Goal: Obtain resource: Download file/media

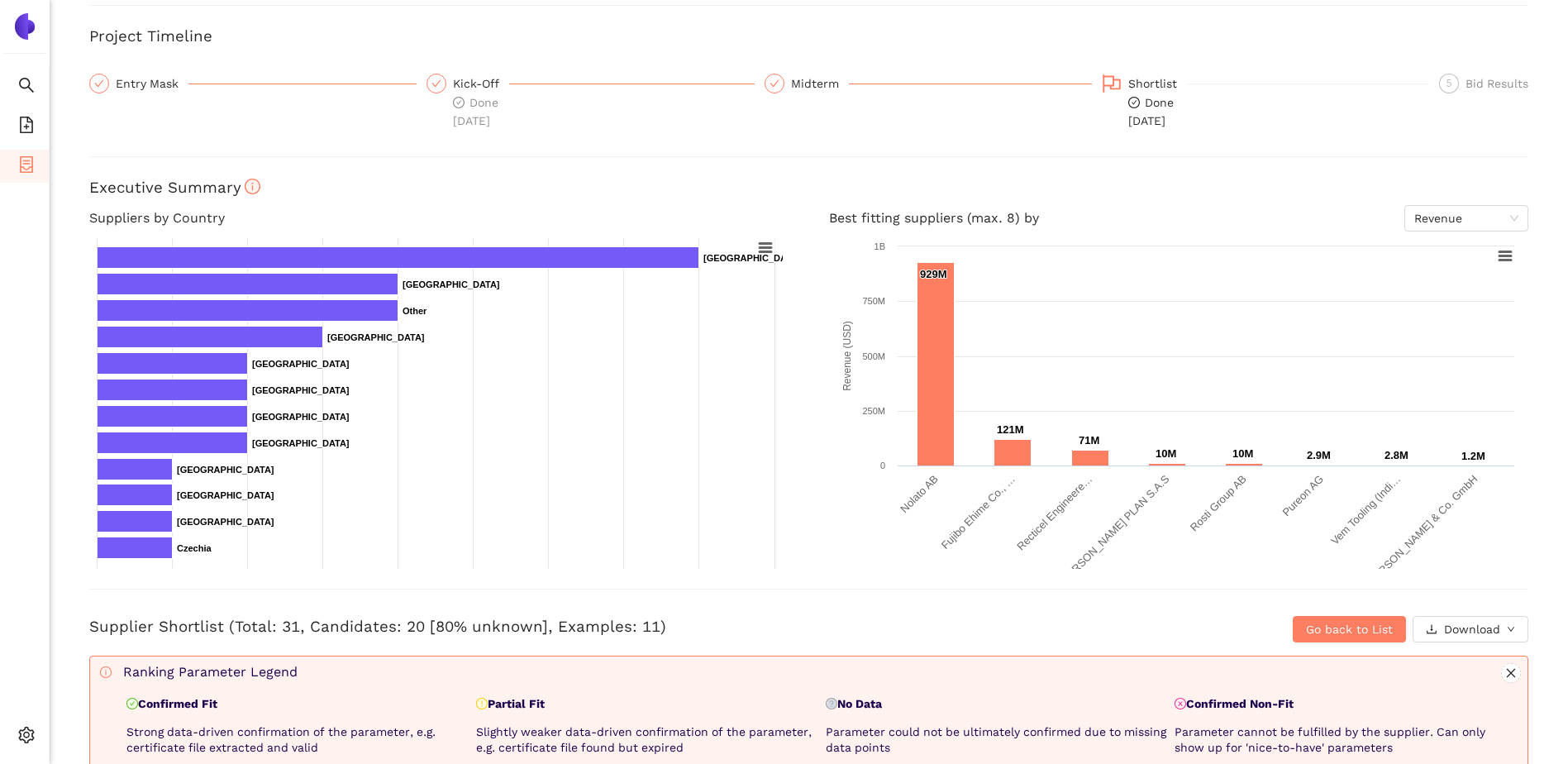
scroll to position [124, 0]
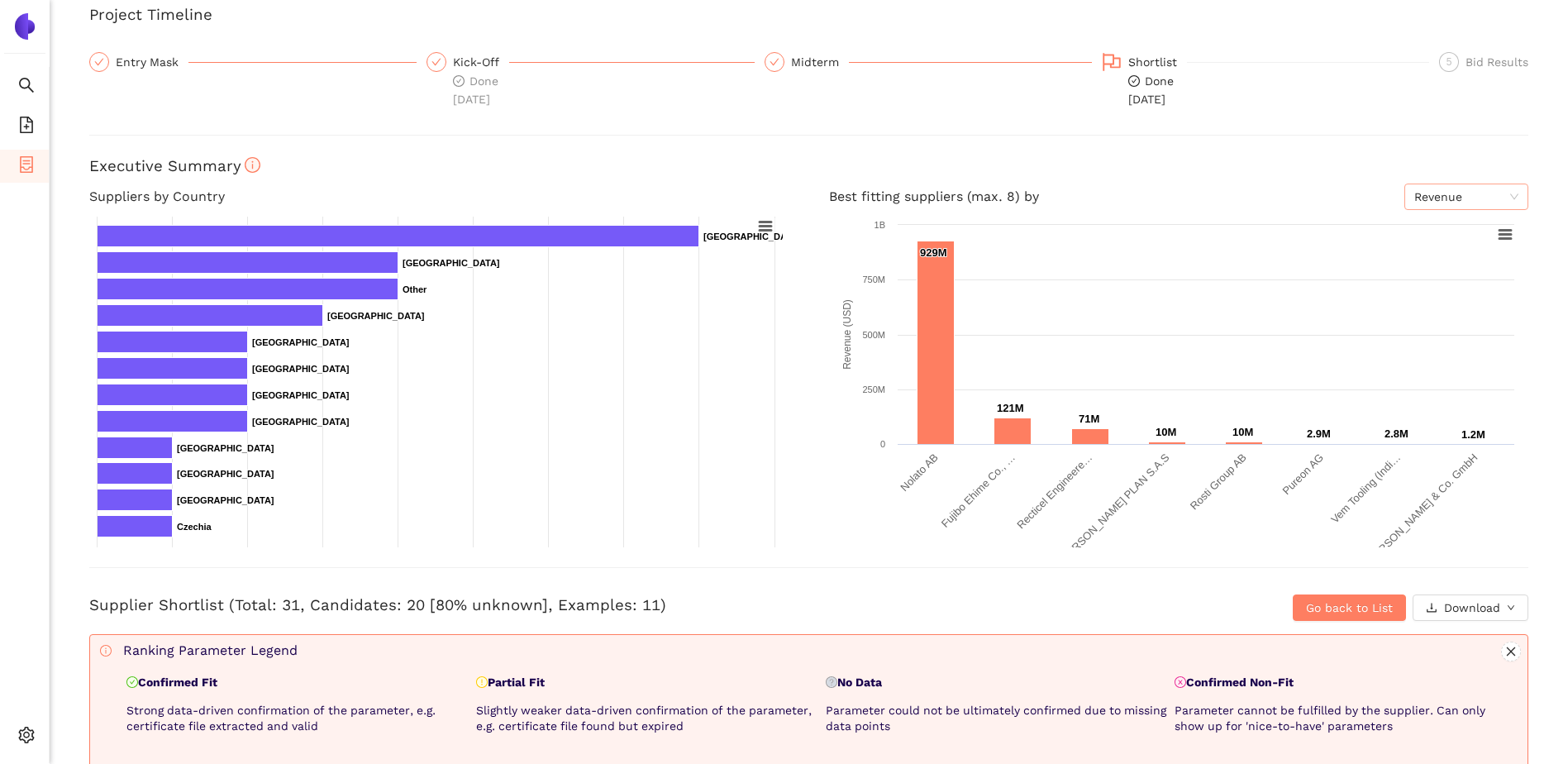
click at [1450, 204] on span "Revenue" at bounding box center [1467, 196] width 104 height 25
click at [1450, 256] on div "Employees" at bounding box center [1454, 256] width 104 height 18
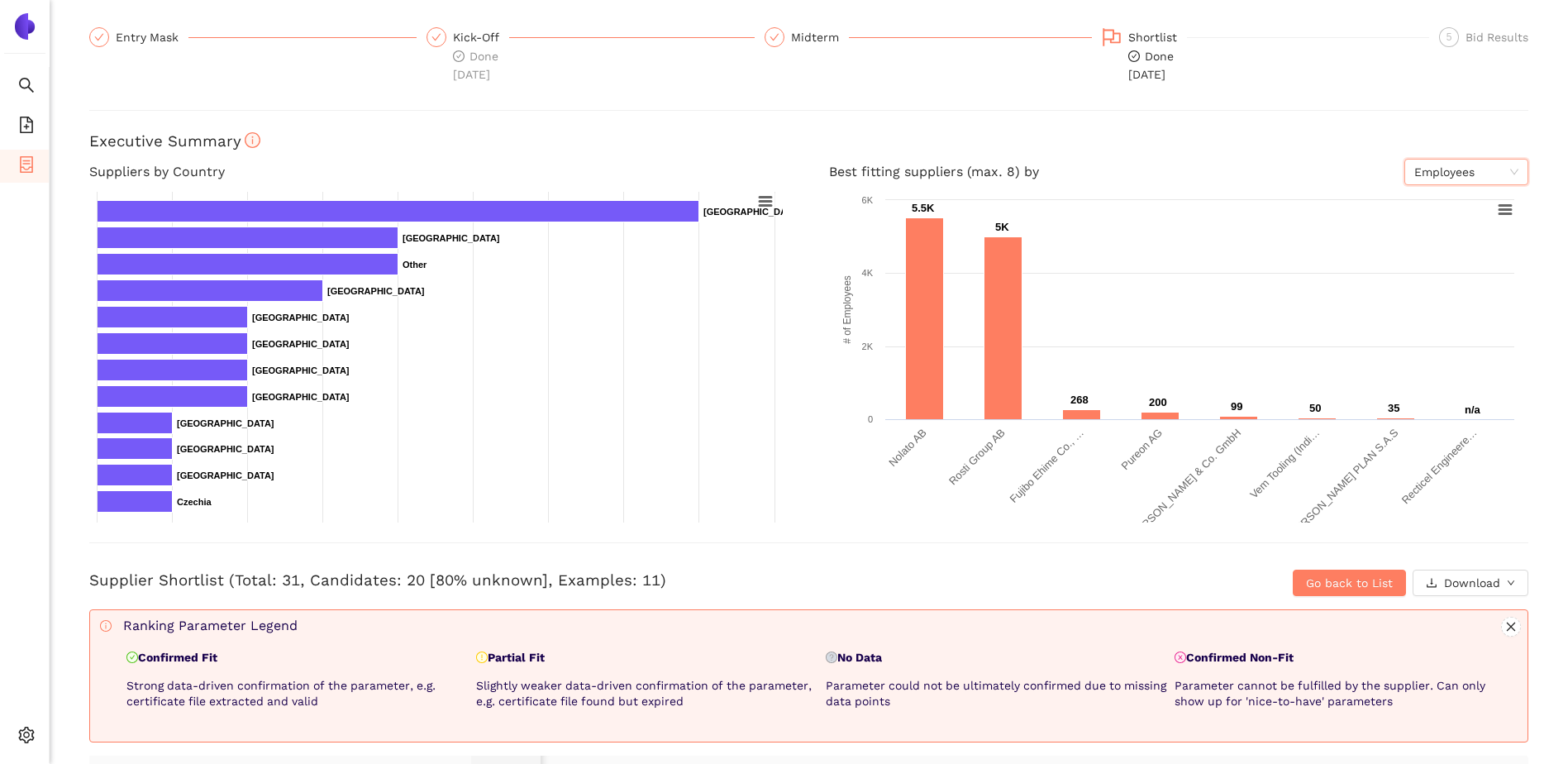
scroll to position [103, 0]
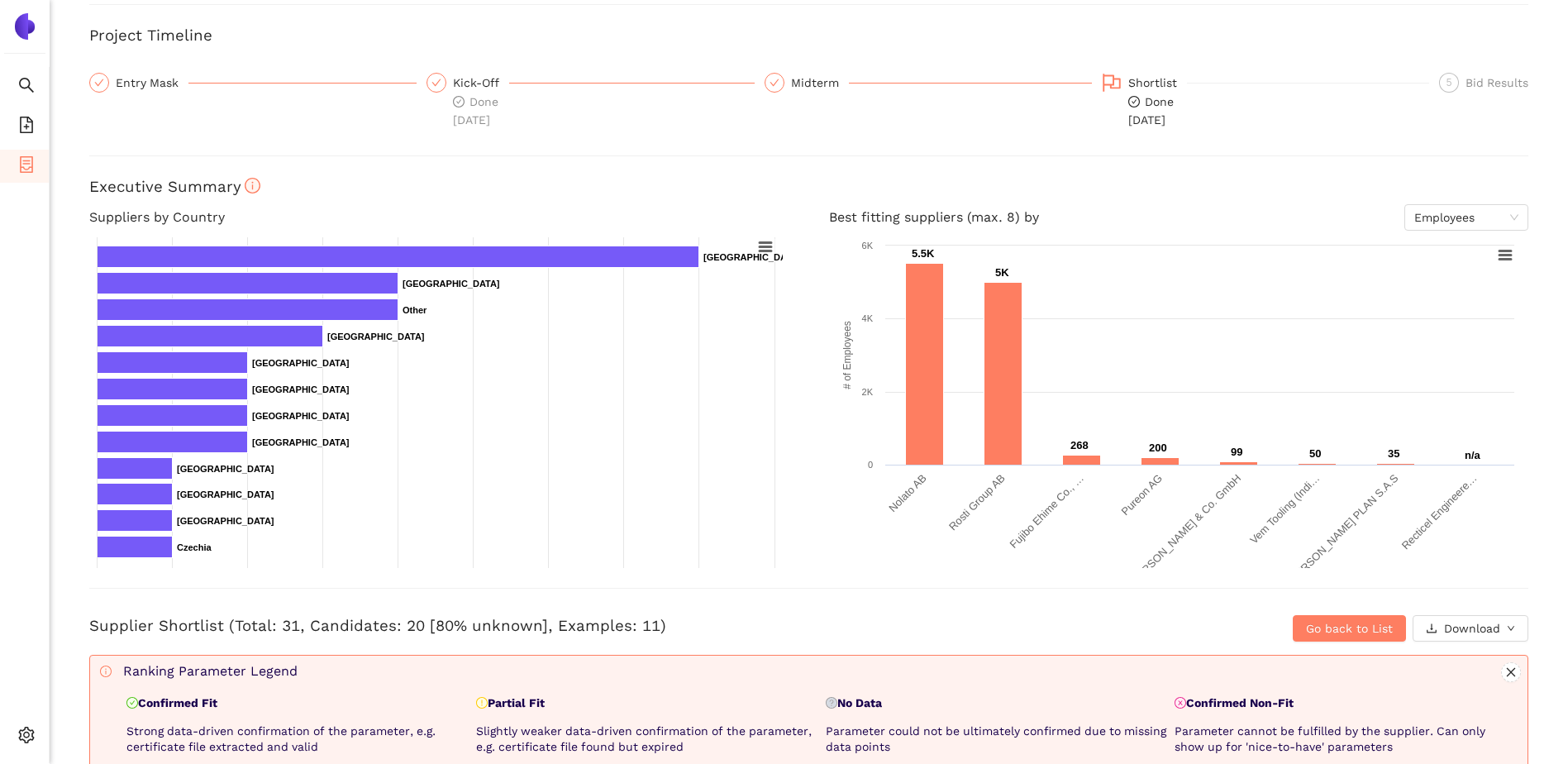
click at [590, 648] on div "Back eSourcing : Polierwerkzeug VIS Project Timeline Entry Mask Kick-Off Done […" at bounding box center [809, 382] width 1519 height 764
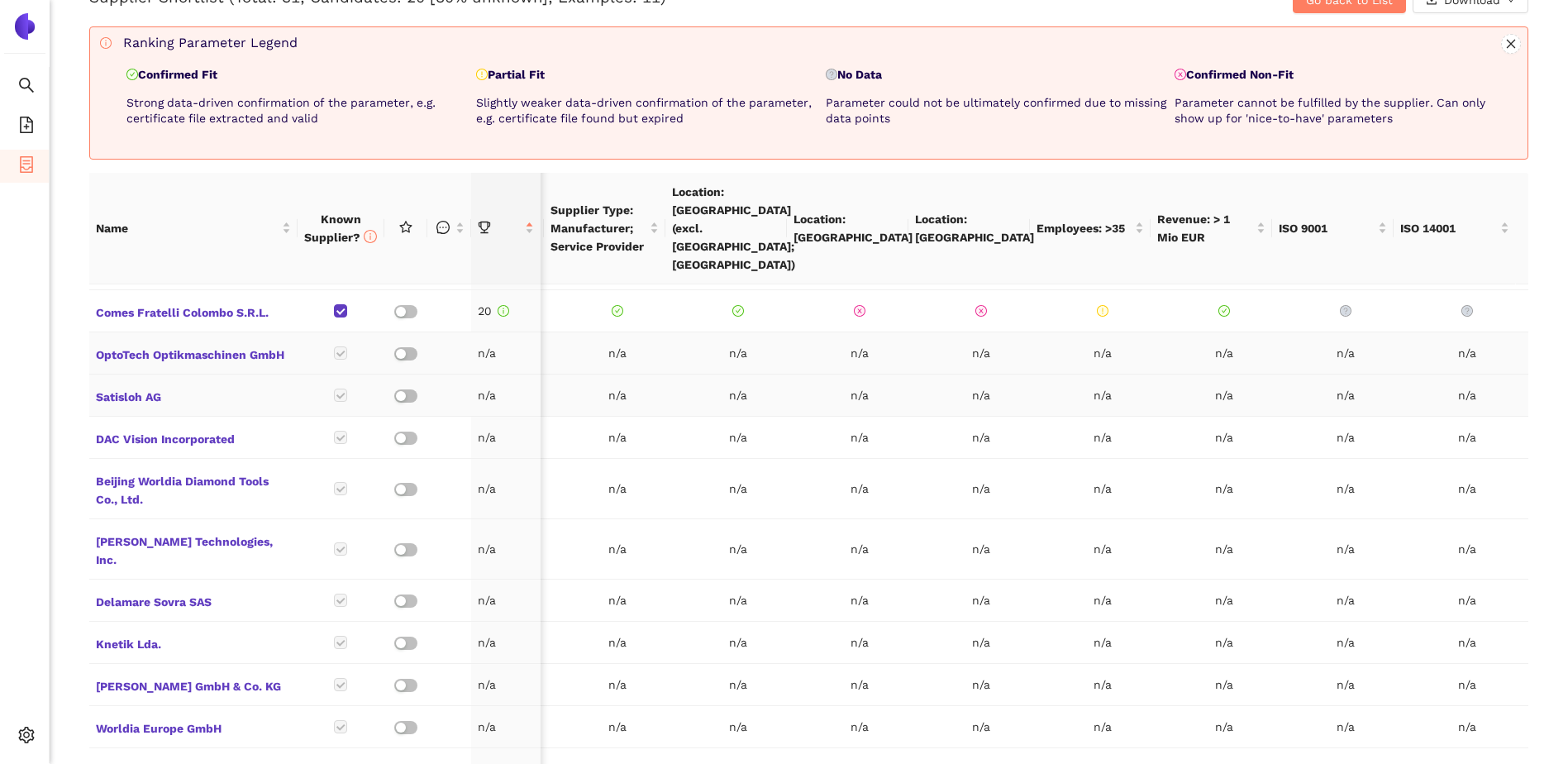
scroll to position [744, 0]
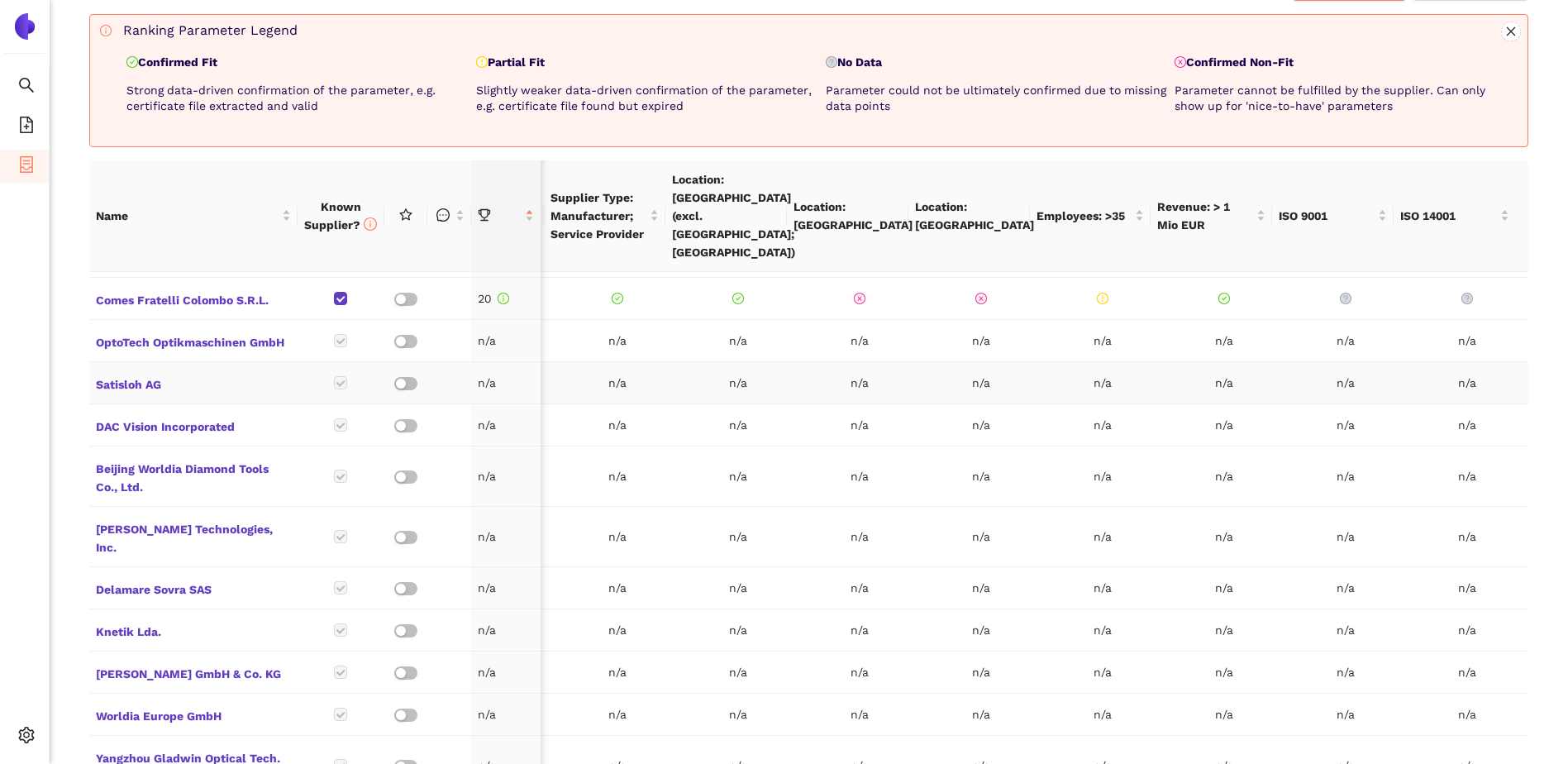
drag, startPoint x: 636, startPoint y: 362, endPoint x: 701, endPoint y: 352, distance: 65.8
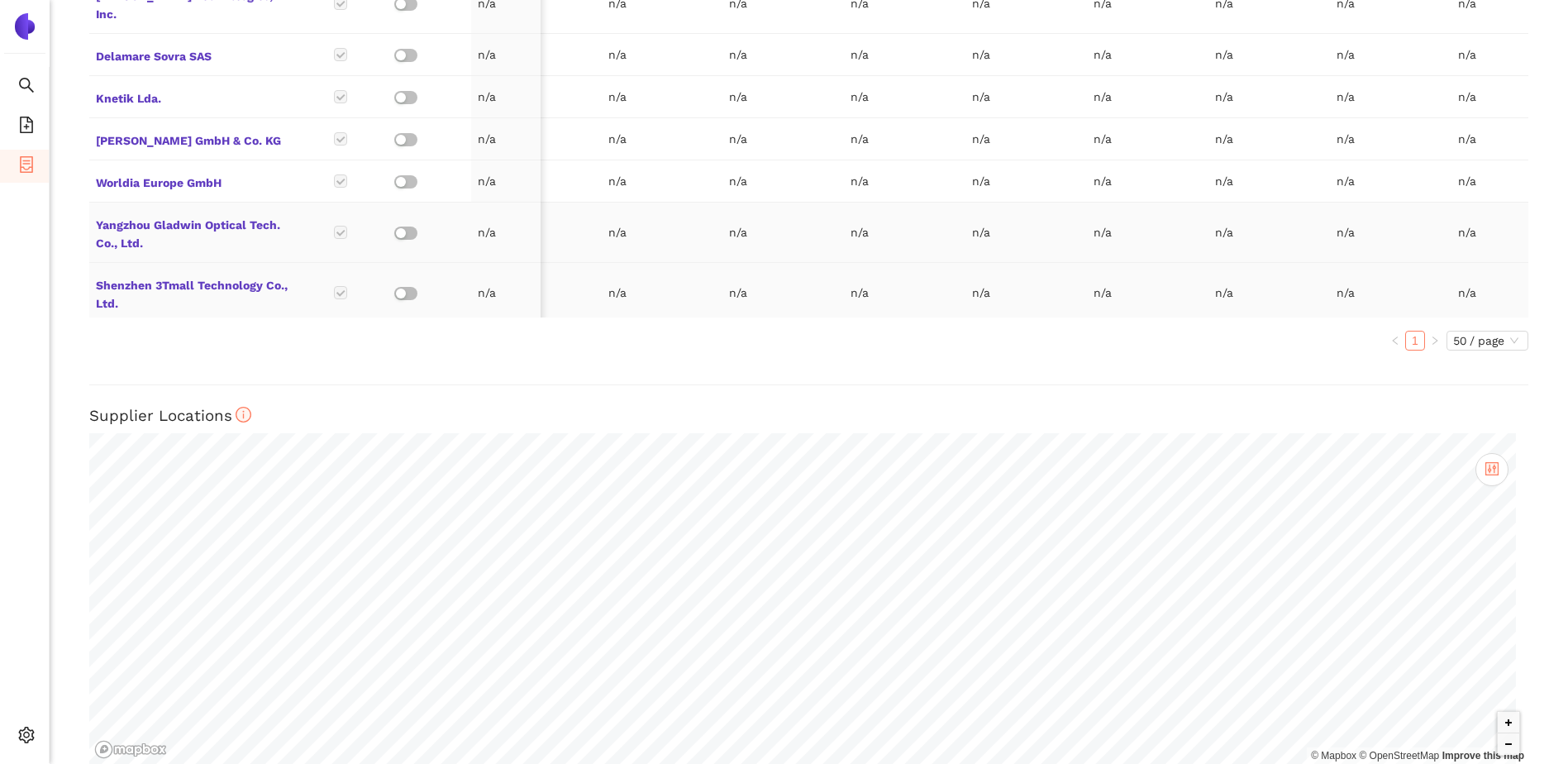
scroll to position [1285, 0]
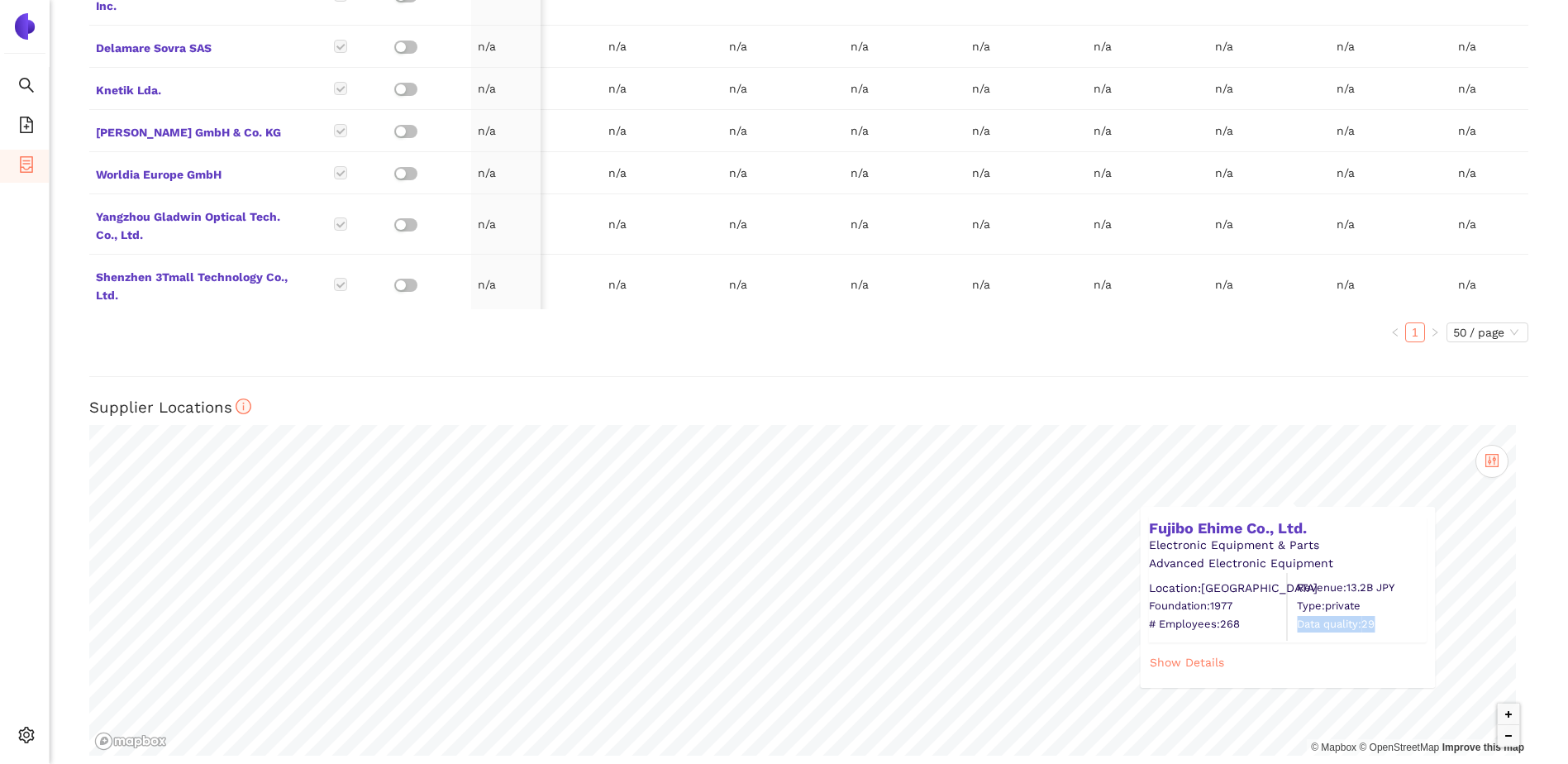
drag, startPoint x: 1389, startPoint y: 606, endPoint x: 1297, endPoint y: 597, distance: 92.4
click at [1297, 616] on span "Data quality: 29" at bounding box center [1361, 624] width 129 height 16
copy span "Data quality: 29"
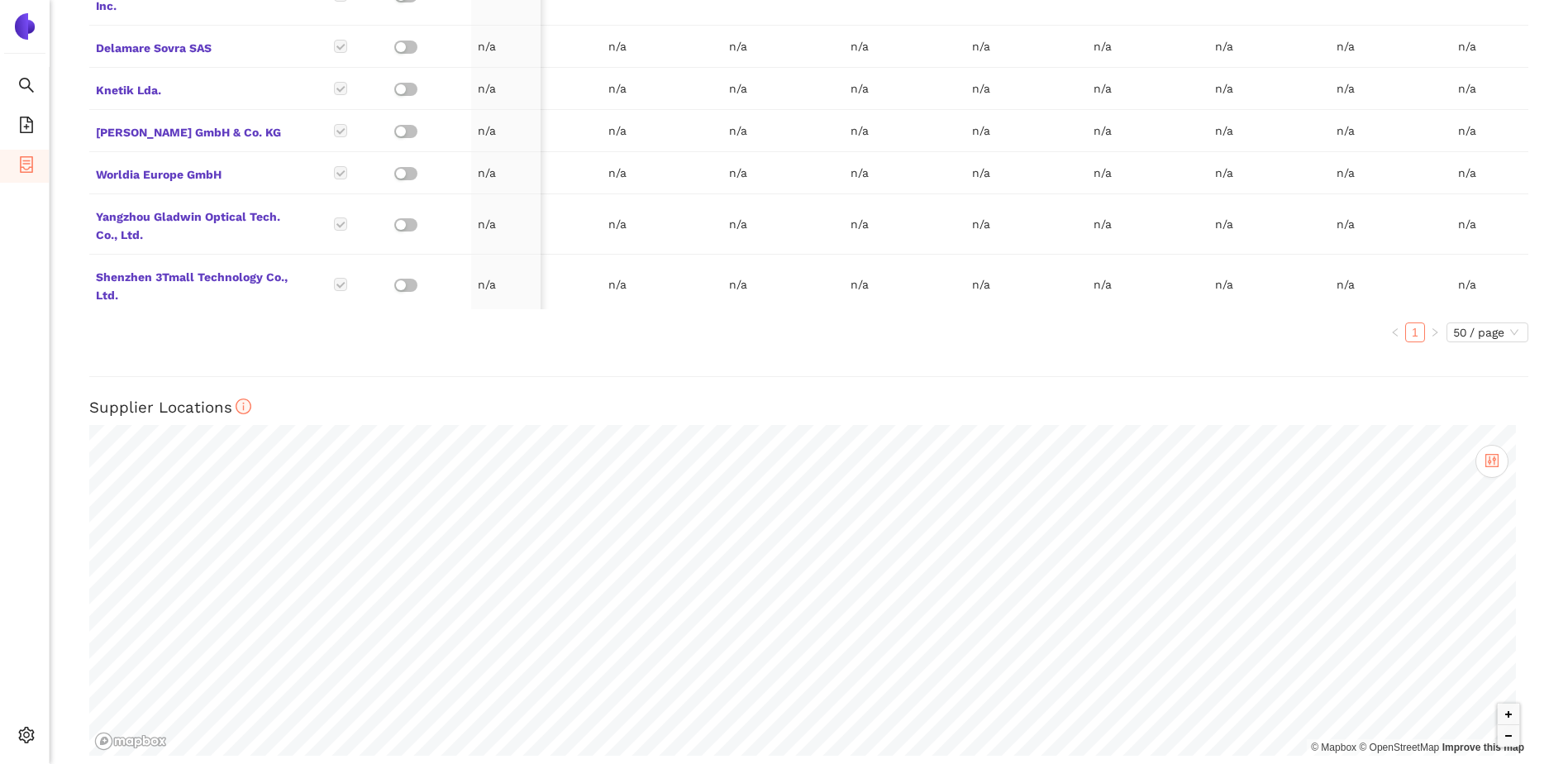
click at [87, 372] on div "Back eSourcing : Polierwerkzeug VIS Project Timeline Entry Mask Kick-Off Done […" at bounding box center [809, 382] width 1519 height 764
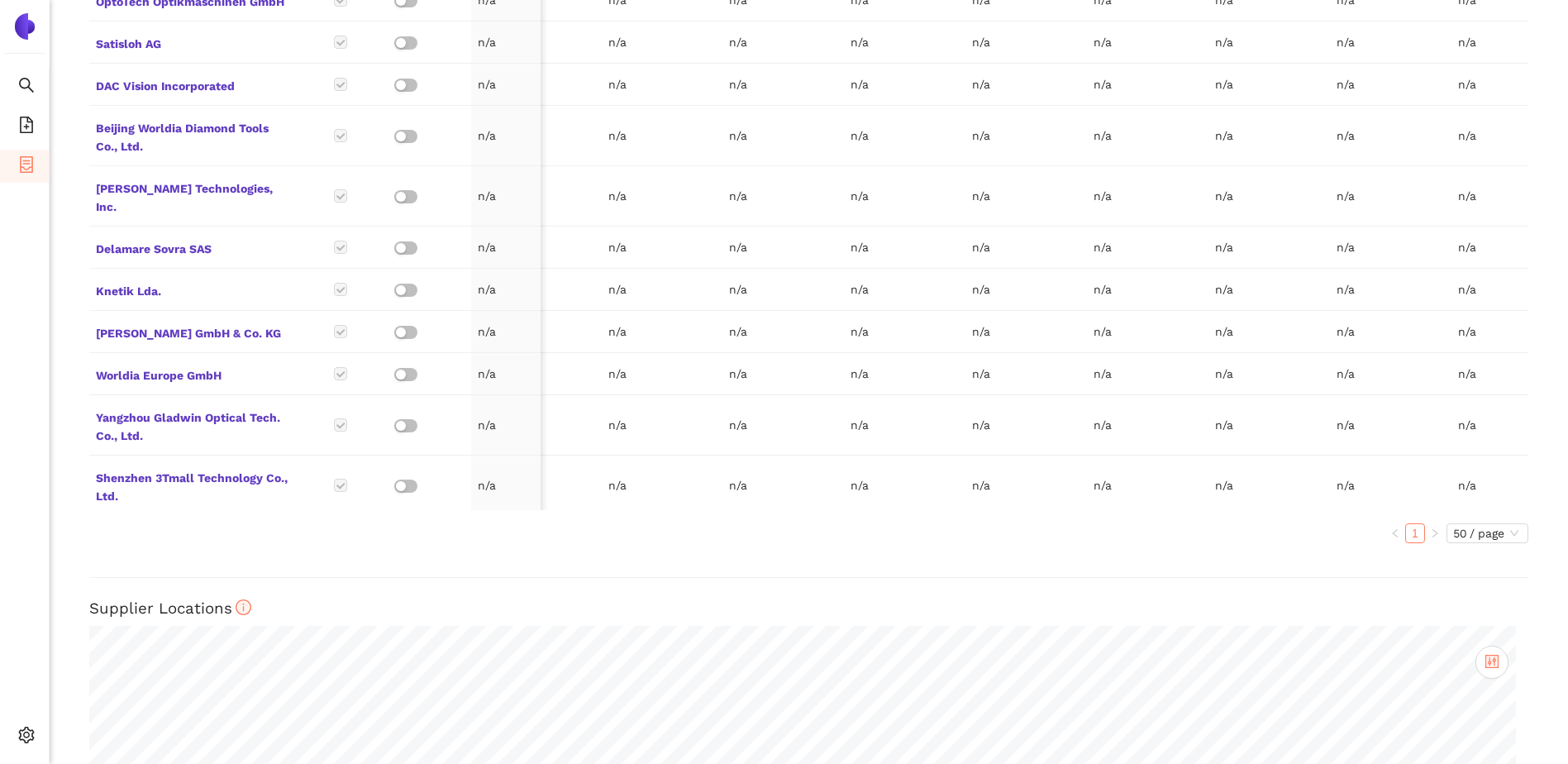
scroll to position [1079, 0]
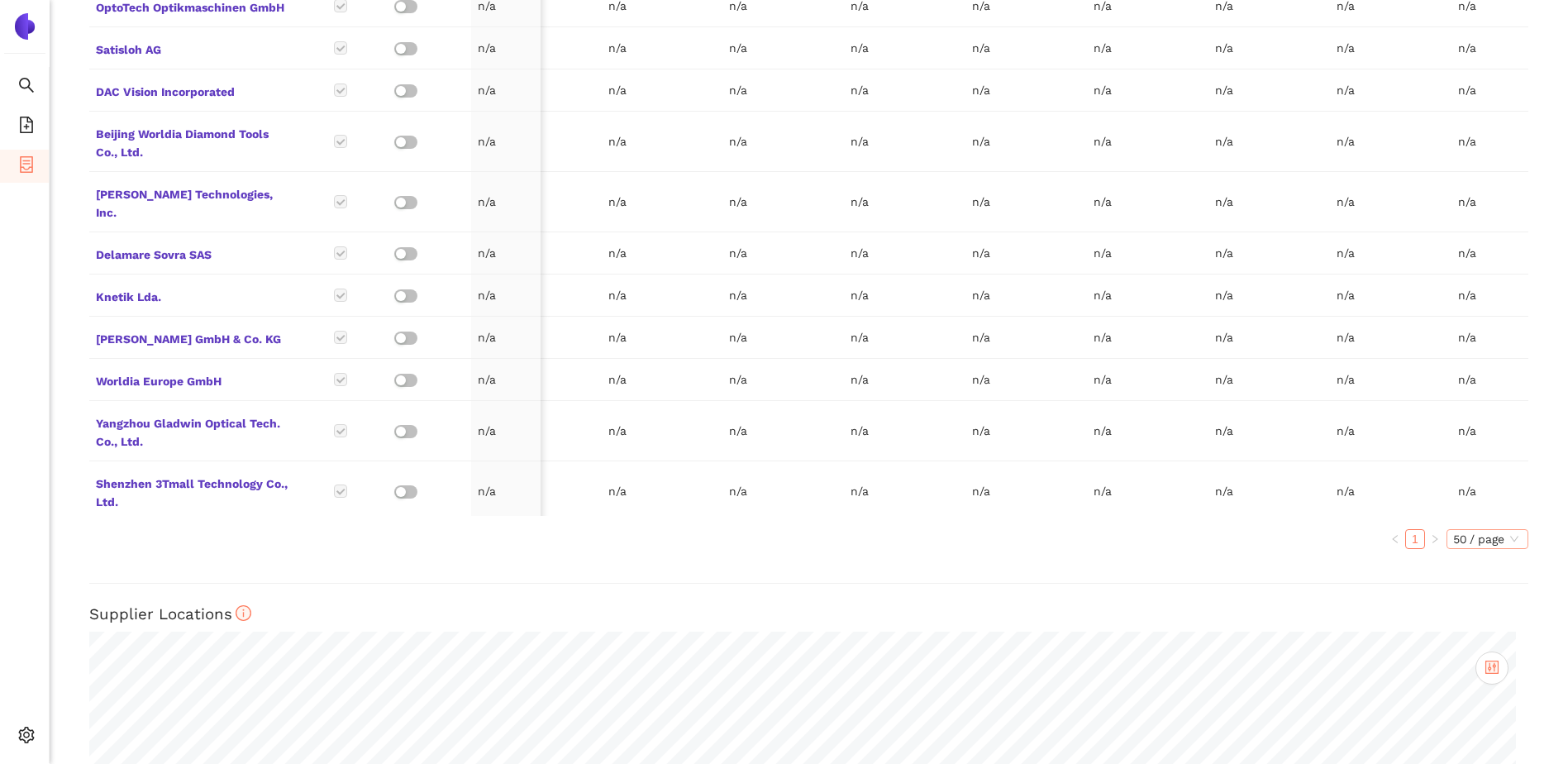
click at [1486, 530] on span "50 / page" at bounding box center [1487, 538] width 68 height 18
click at [1555, 506] on div "Back eSourcing : Polierwerkzeug VIS Project Timeline Entry Mask Kick-Off Done […" at bounding box center [809, 382] width 1519 height 764
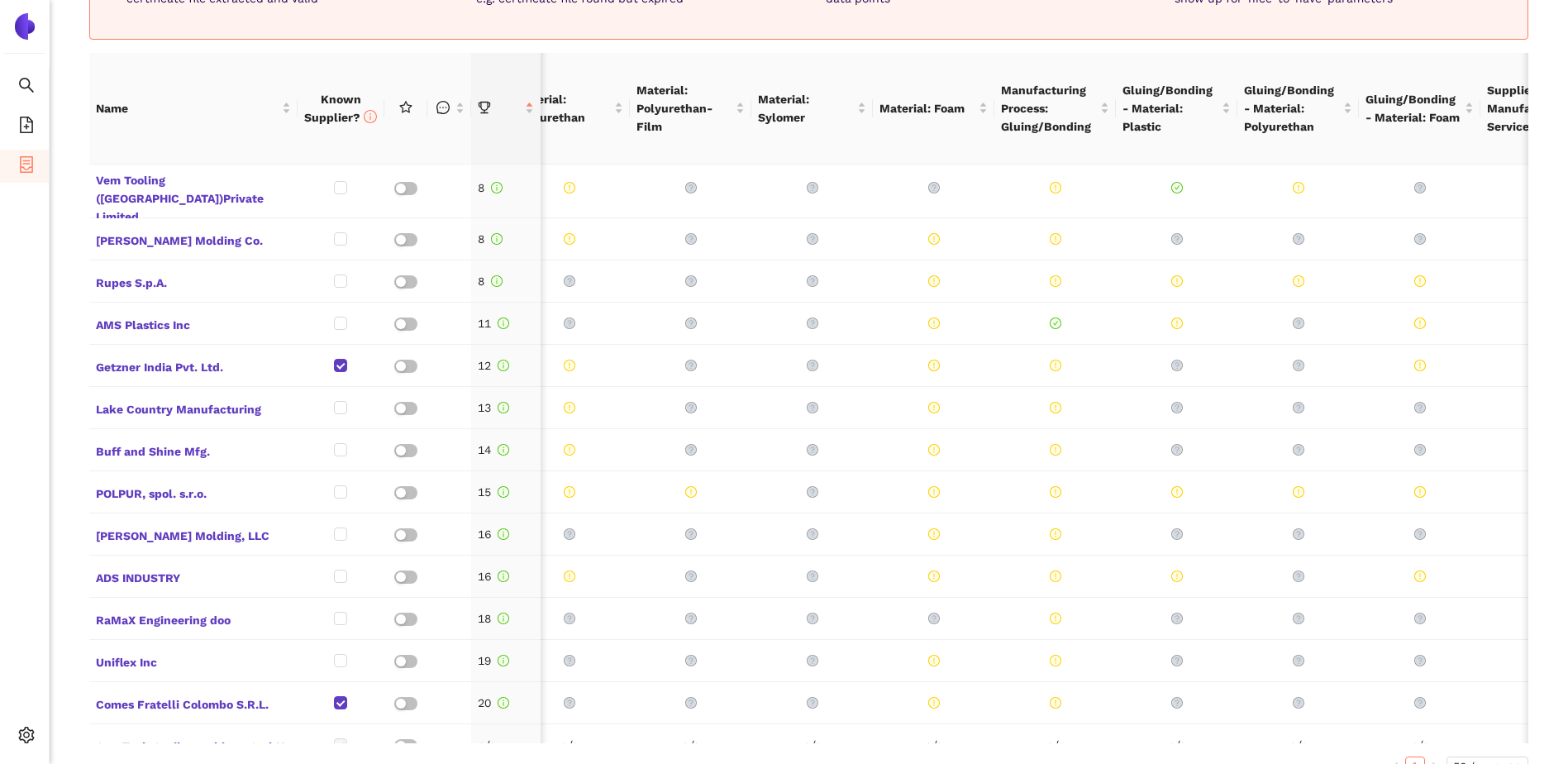
scroll to position [0, 0]
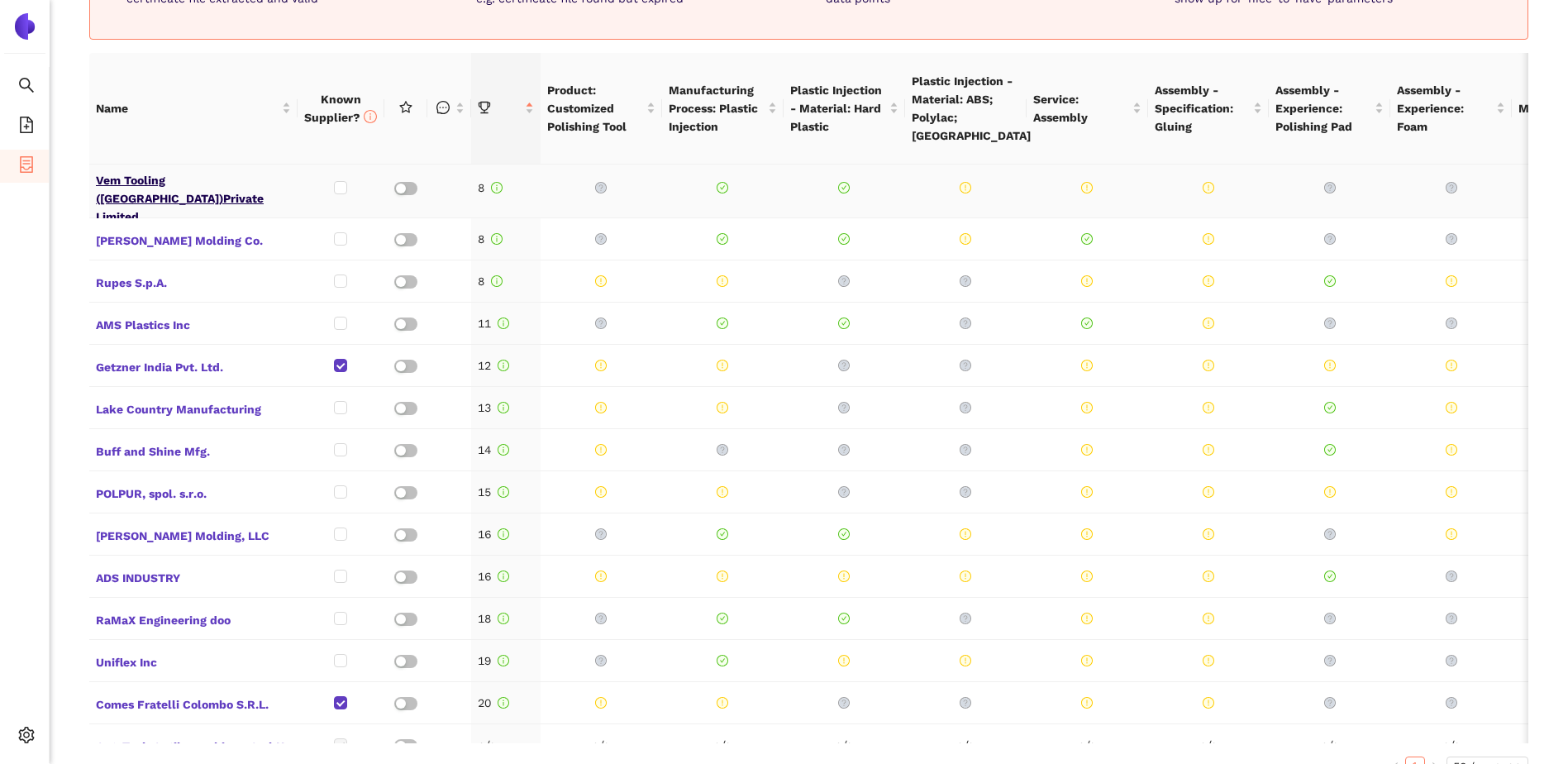
click at [202, 168] on span "Vem Tooling ([GEOGRAPHIC_DATA])Private Limited" at bounding box center [193, 188] width 195 height 40
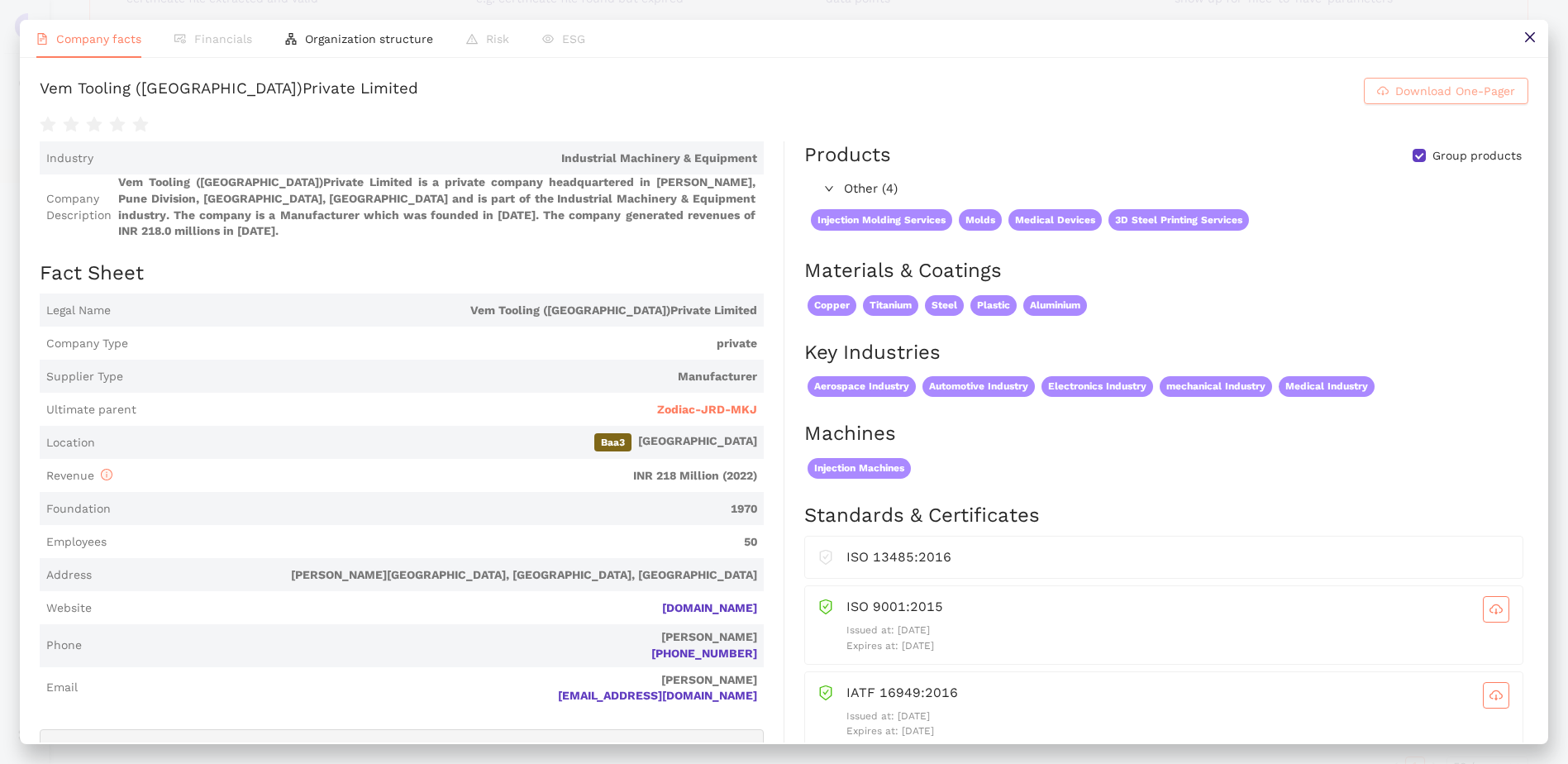
click at [1467, 99] on span "Download One-Pager" at bounding box center [1455, 90] width 119 height 18
click at [1038, 86] on h1 "Vem Tooling ([GEOGRAPHIC_DATA])Private Limited Download One-Pager" at bounding box center [784, 91] width 1488 height 27
click at [1524, 35] on icon "close" at bounding box center [1530, 37] width 13 height 13
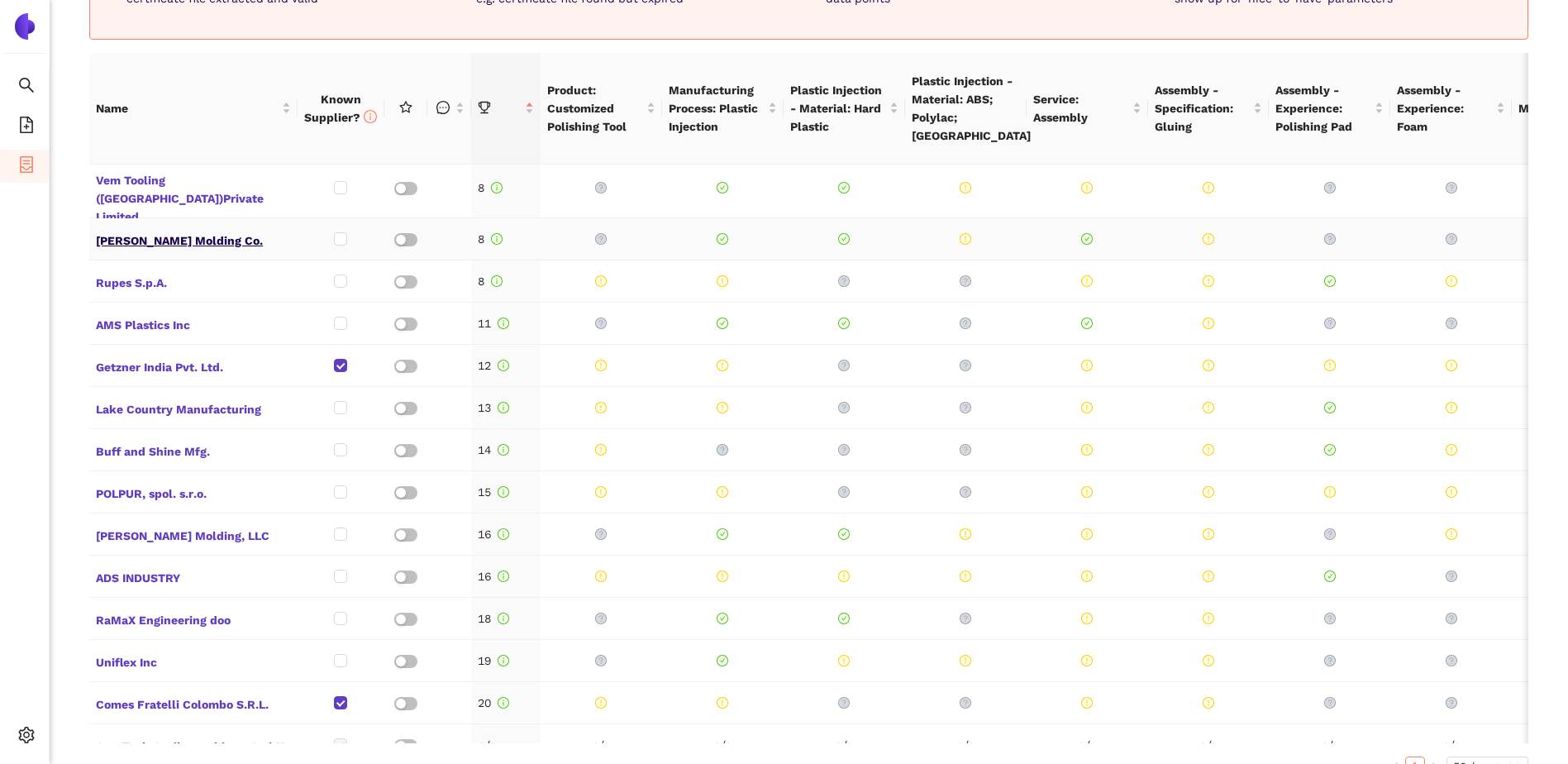
click at [160, 228] on span "[PERSON_NAME] Molding Co." at bounding box center [193, 239] width 195 height 22
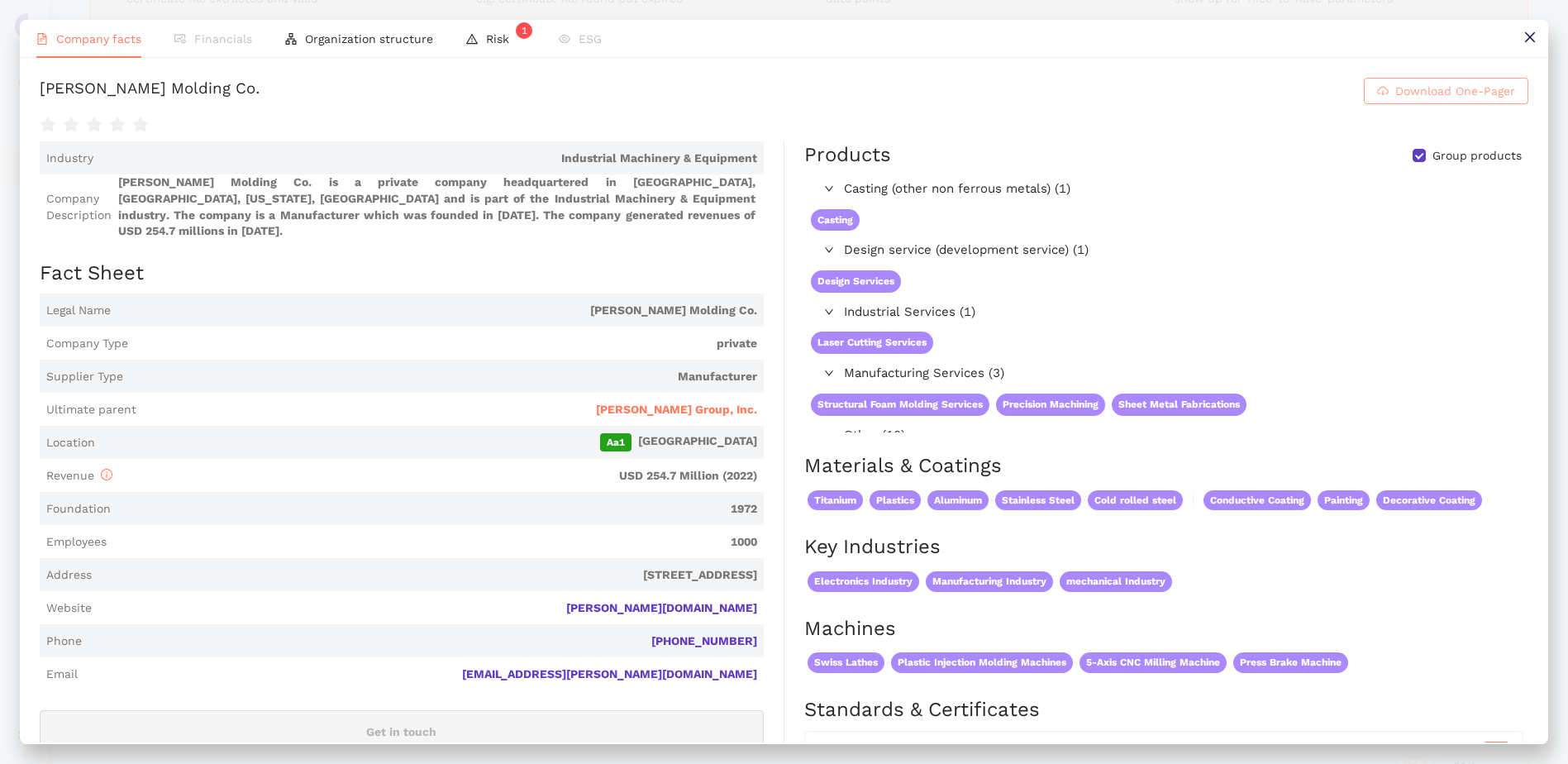
click at [1441, 89] on span "Download One-Pager" at bounding box center [1455, 90] width 119 height 18
click at [928, 113] on div at bounding box center [784, 123] width 1488 height 23
click at [1521, 31] on button at bounding box center [1529, 38] width 37 height 37
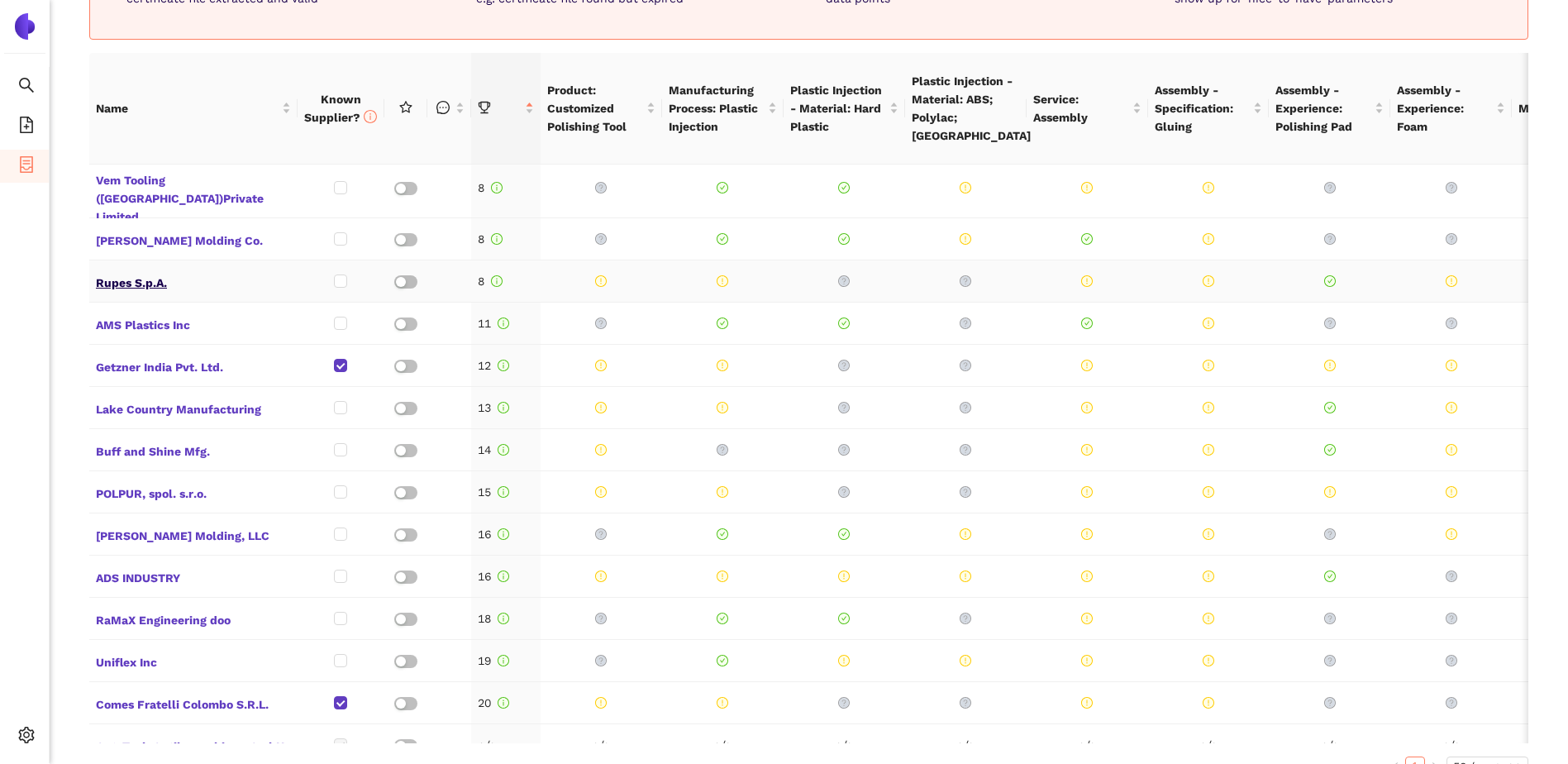
click at [128, 270] on span "Rupes S.p.A." at bounding box center [193, 281] width 195 height 22
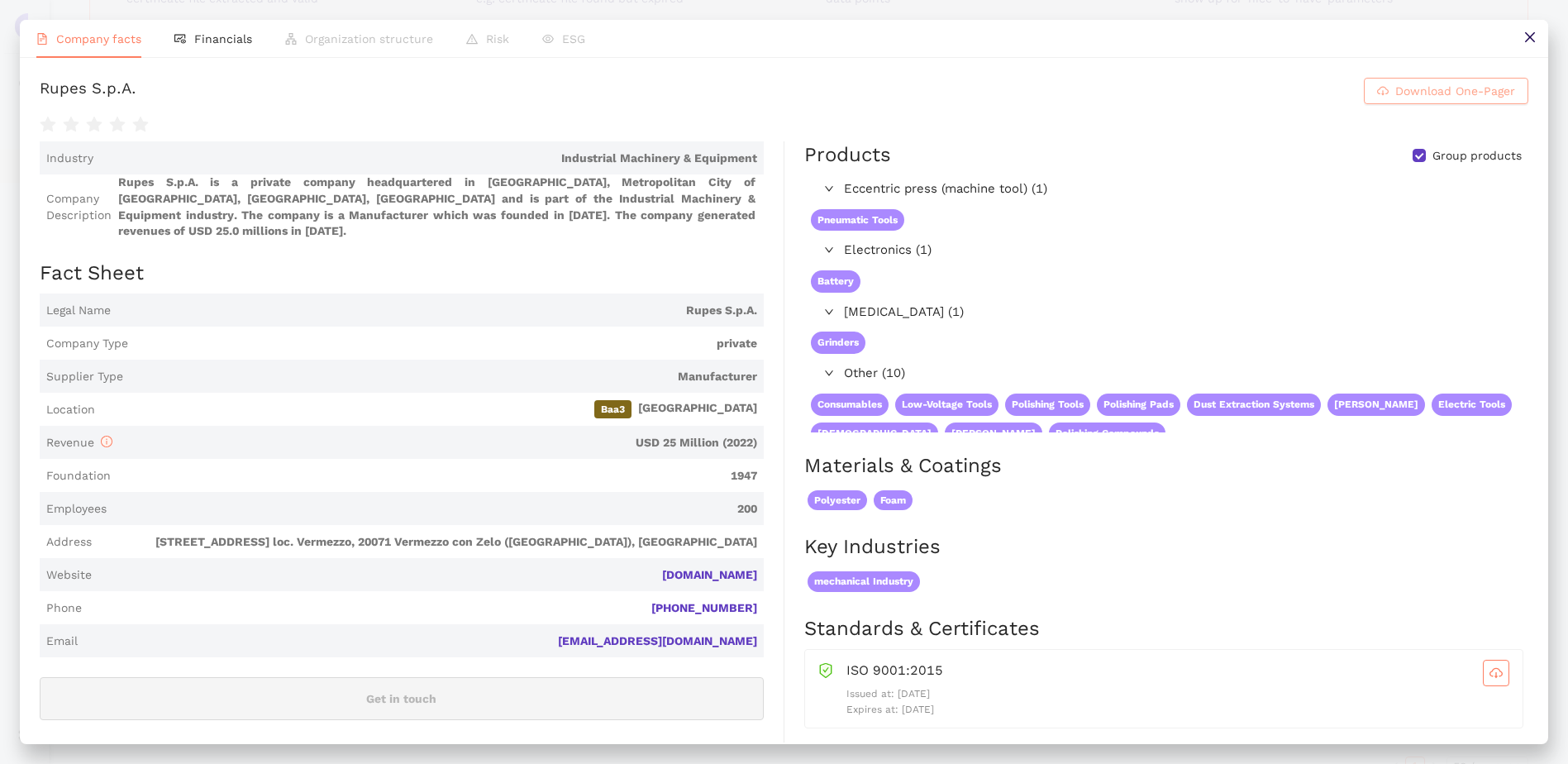
click at [1453, 91] on span "Download One-Pager" at bounding box center [1455, 90] width 119 height 18
click at [1097, 100] on h1 "Rupes S.p.A. Download One-Pager" at bounding box center [784, 91] width 1488 height 27
click at [1526, 33] on icon "close" at bounding box center [1529, 37] width 9 height 9
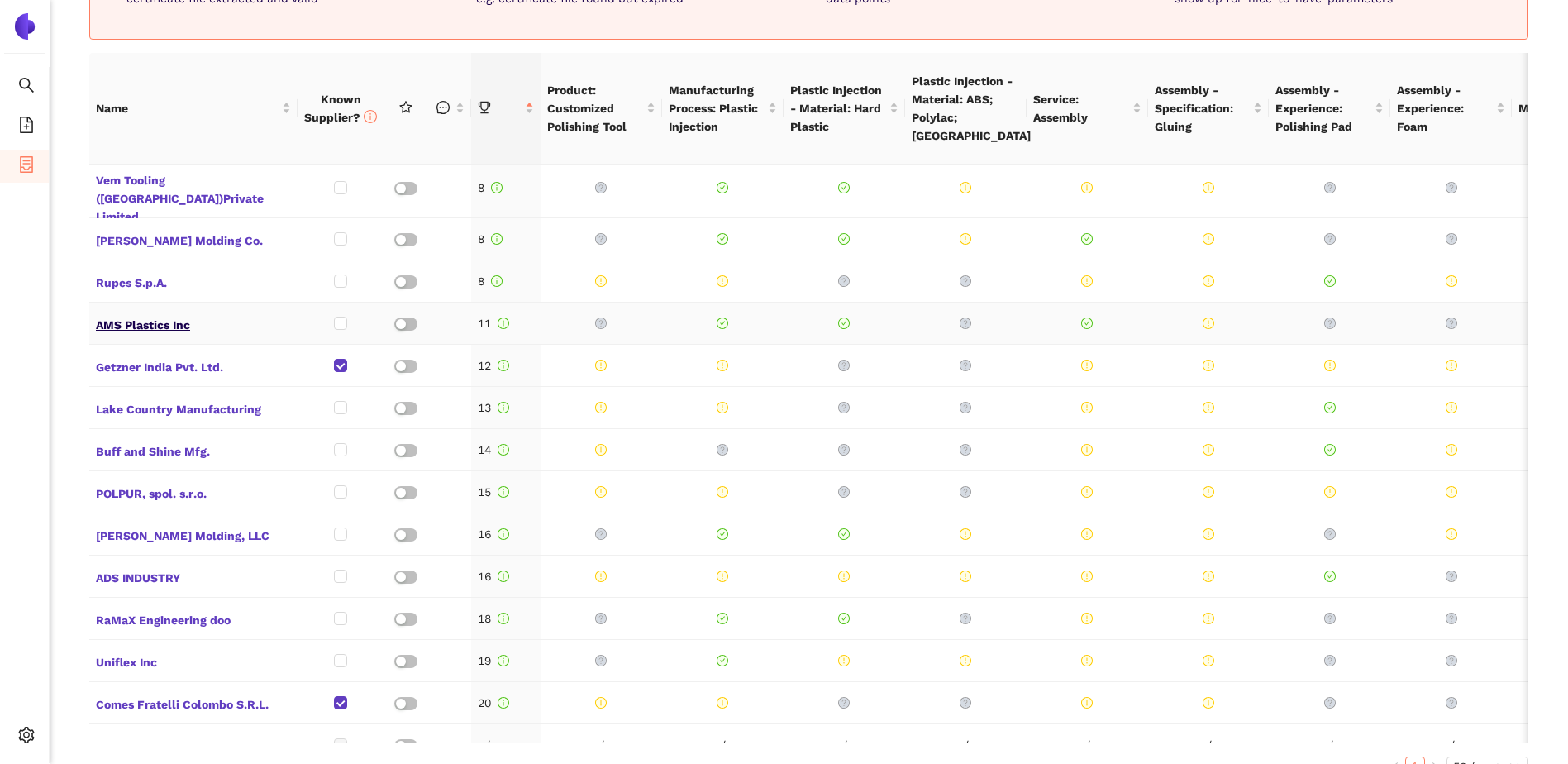
click at [144, 313] on span "AMS Plastics Inc" at bounding box center [193, 323] width 195 height 22
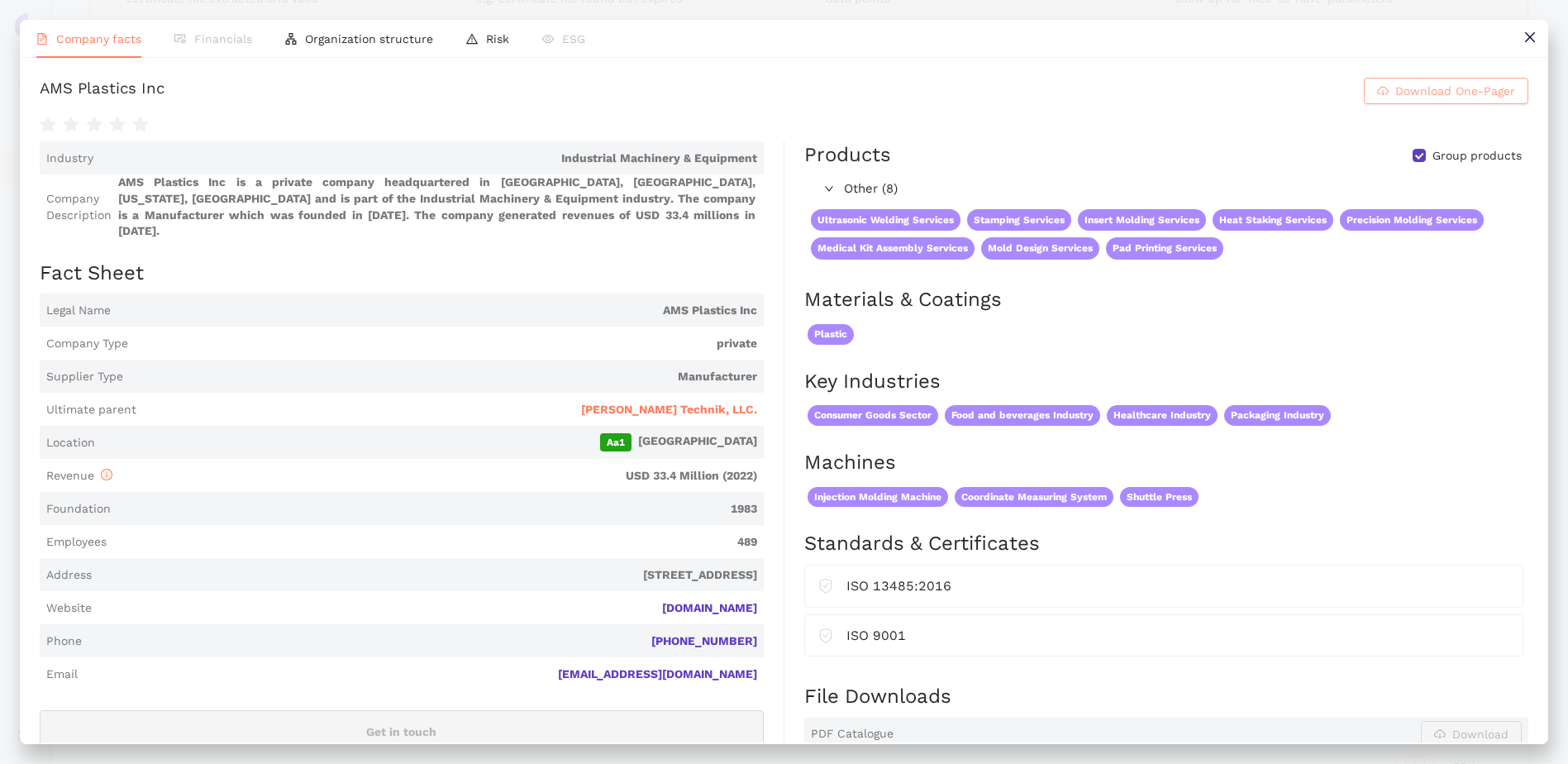
click at [1439, 92] on span "Download One-Pager" at bounding box center [1455, 90] width 119 height 18
drag, startPoint x: 1534, startPoint y: 42, endPoint x: 558, endPoint y: 244, distance: 996.7
click at [1534, 42] on icon "close" at bounding box center [1529, 37] width 9 height 9
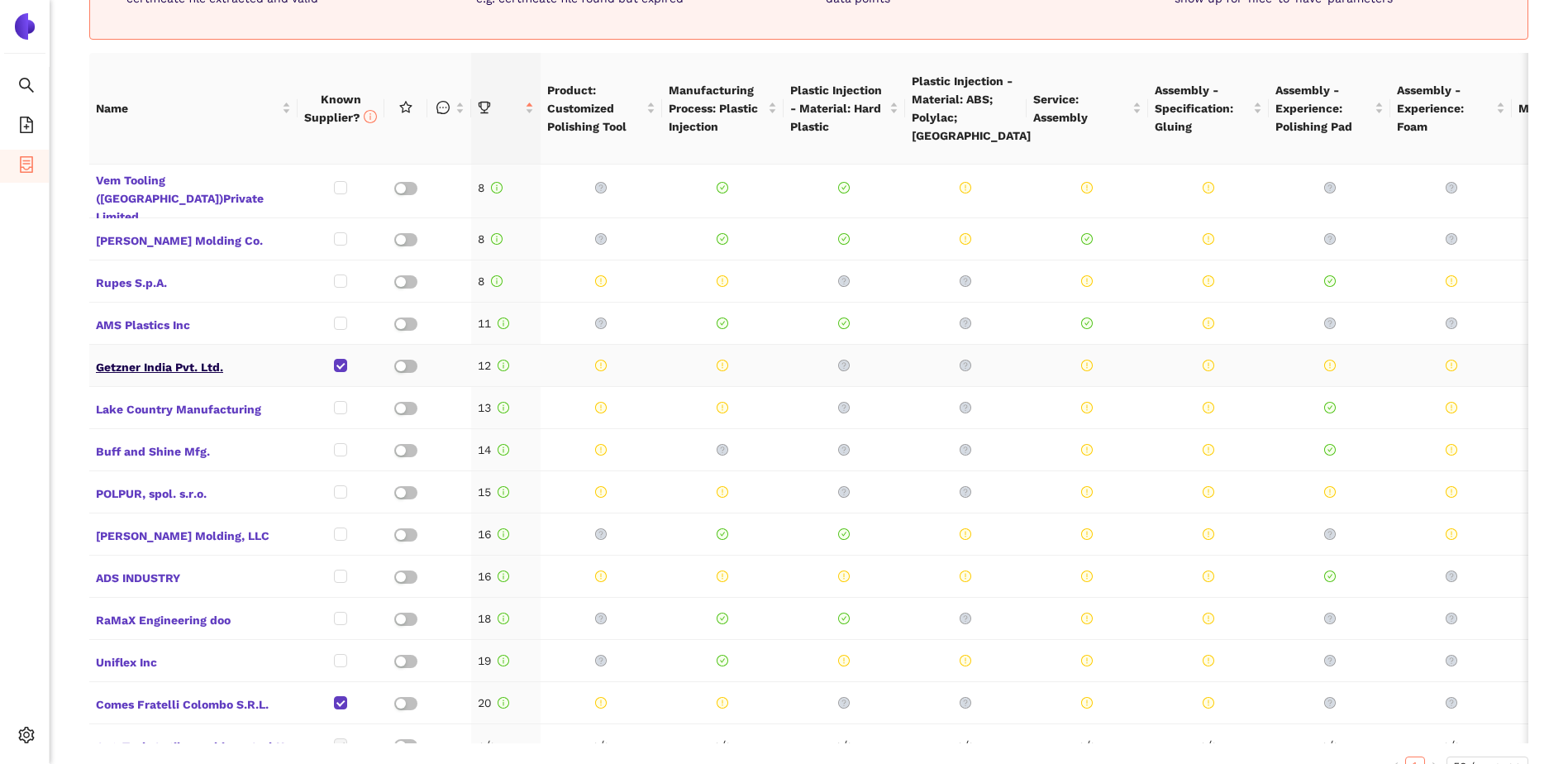
click at [139, 355] on span "Getzner India Pvt. Ltd." at bounding box center [193, 365] width 195 height 22
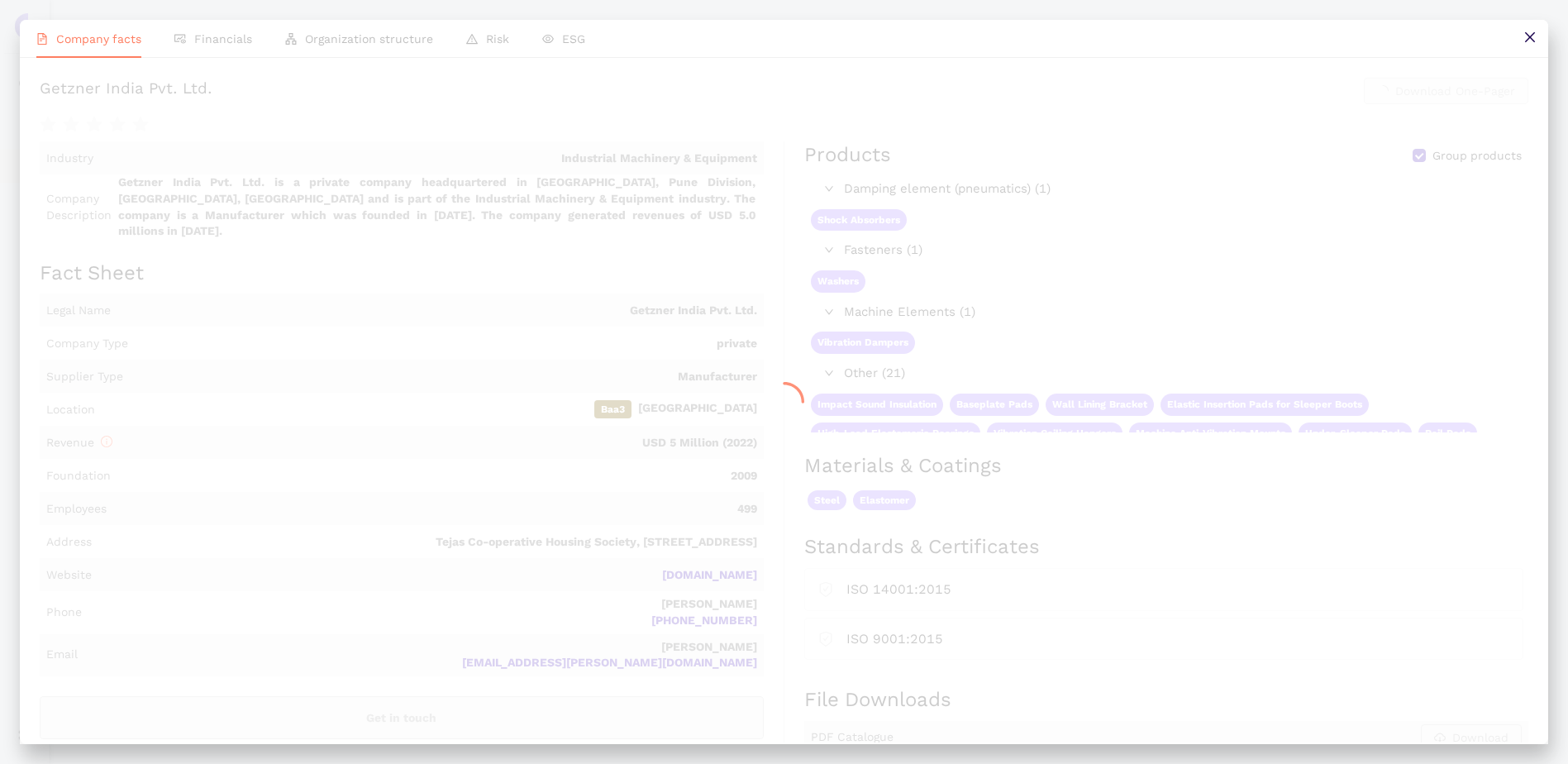
click at [141, 397] on div at bounding box center [784, 402] width 1528 height 684
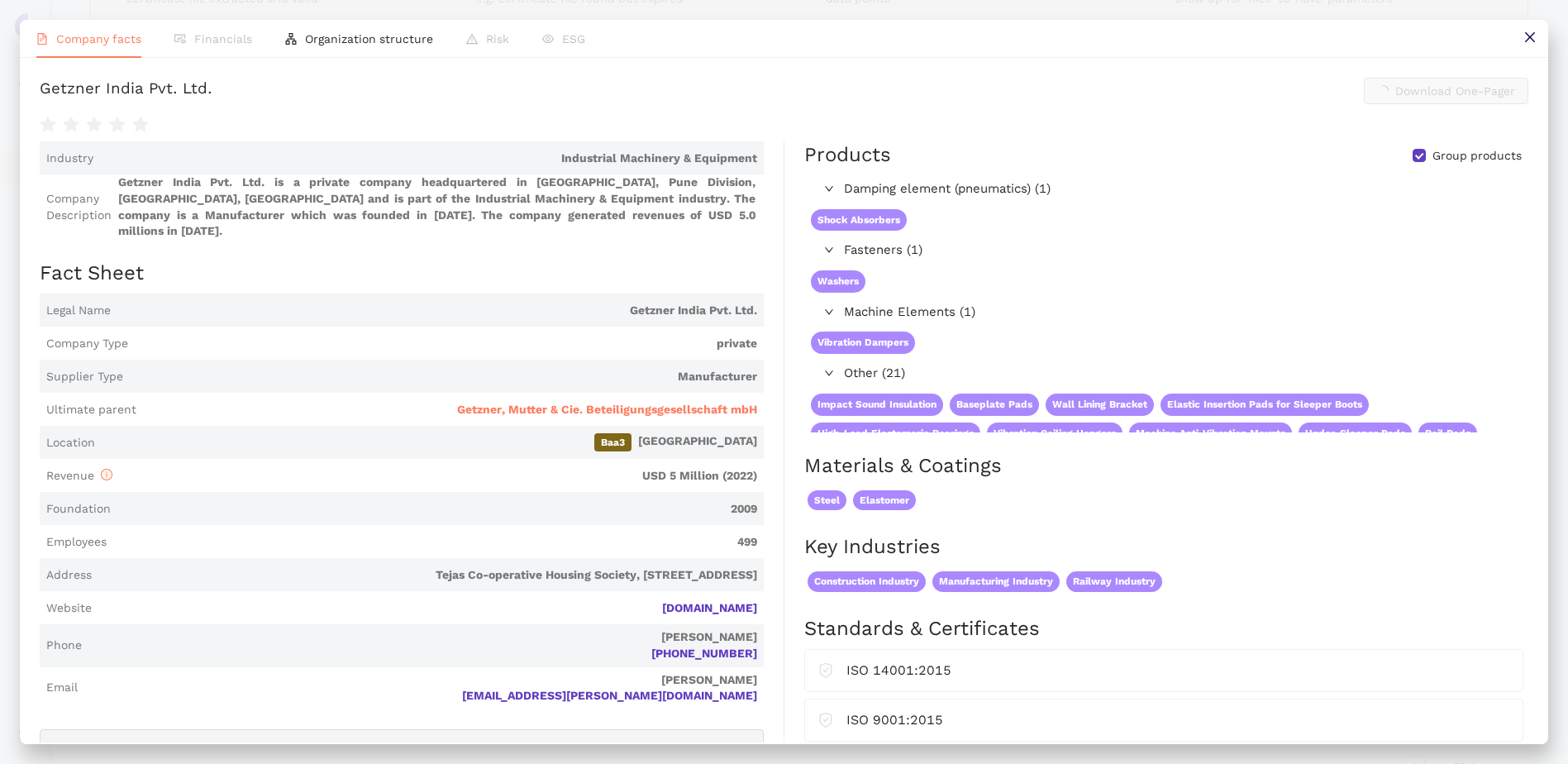
click at [6, 221] on div "Company facts Financials Organization structure Risk ESG Getzner India Pvt. Ltd…" at bounding box center [784, 382] width 1568 height 764
click at [1512, 39] on button at bounding box center [1529, 38] width 37 height 37
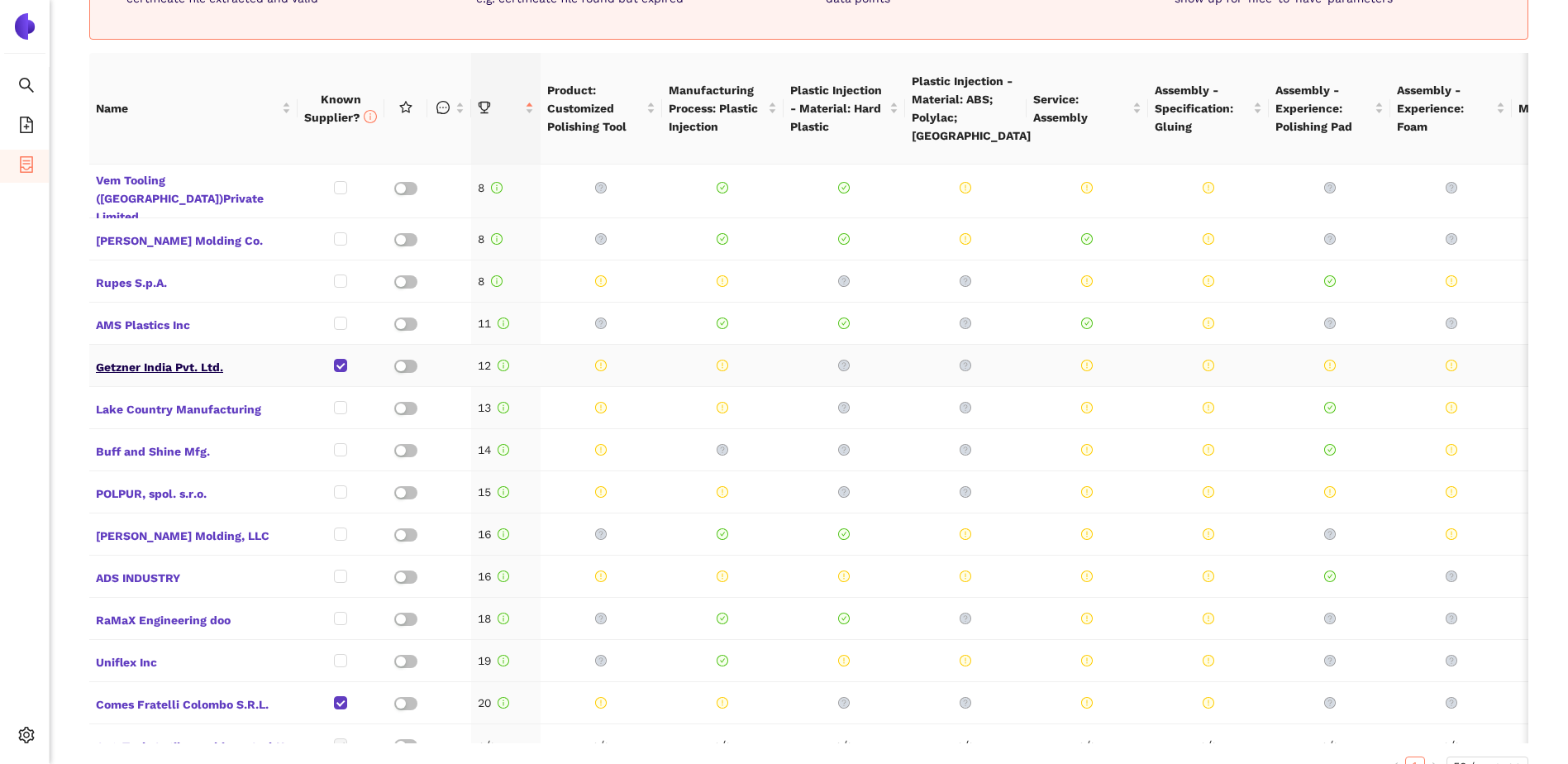
click at [175, 355] on span "Getzner India Pvt. Ltd." at bounding box center [193, 365] width 195 height 22
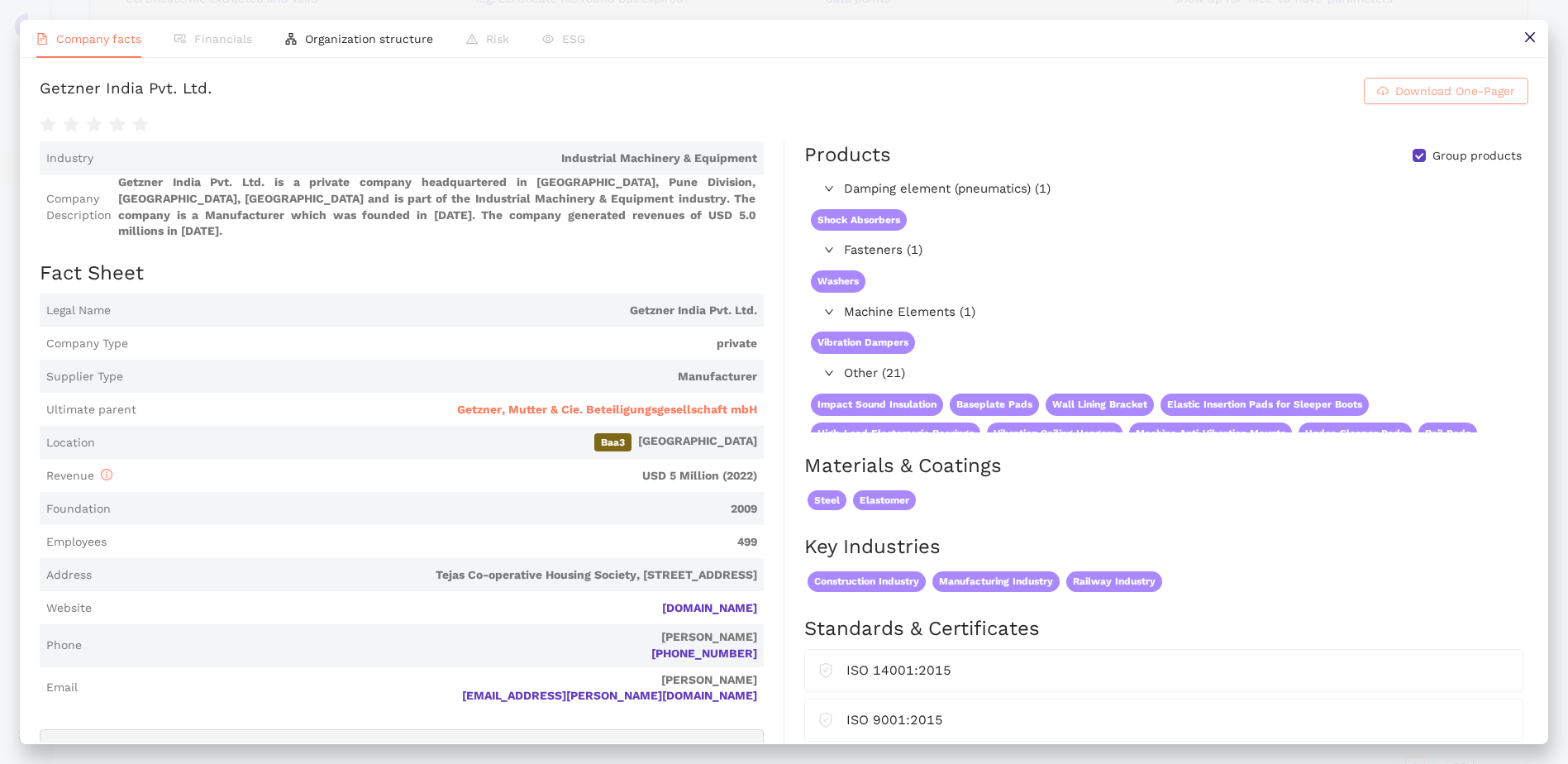
click at [1454, 87] on span "Download One-Pager" at bounding box center [1455, 90] width 119 height 18
drag, startPoint x: 1534, startPoint y: 41, endPoint x: 1283, endPoint y: 100, distance: 257.8
click at [1534, 41] on icon "close" at bounding box center [1530, 37] width 13 height 13
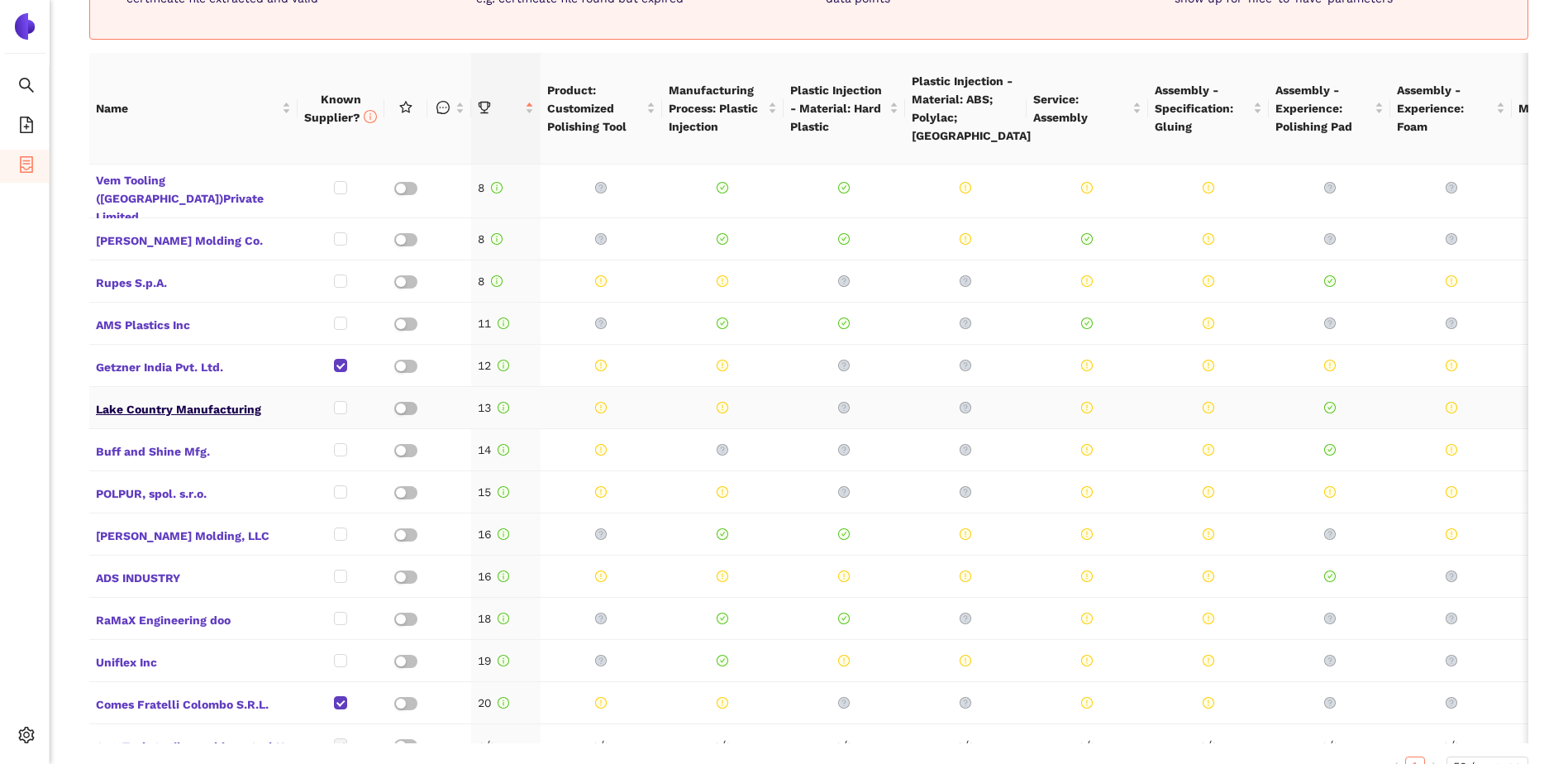
click at [164, 397] on span "Lake Country Manufacturing" at bounding box center [193, 408] width 195 height 22
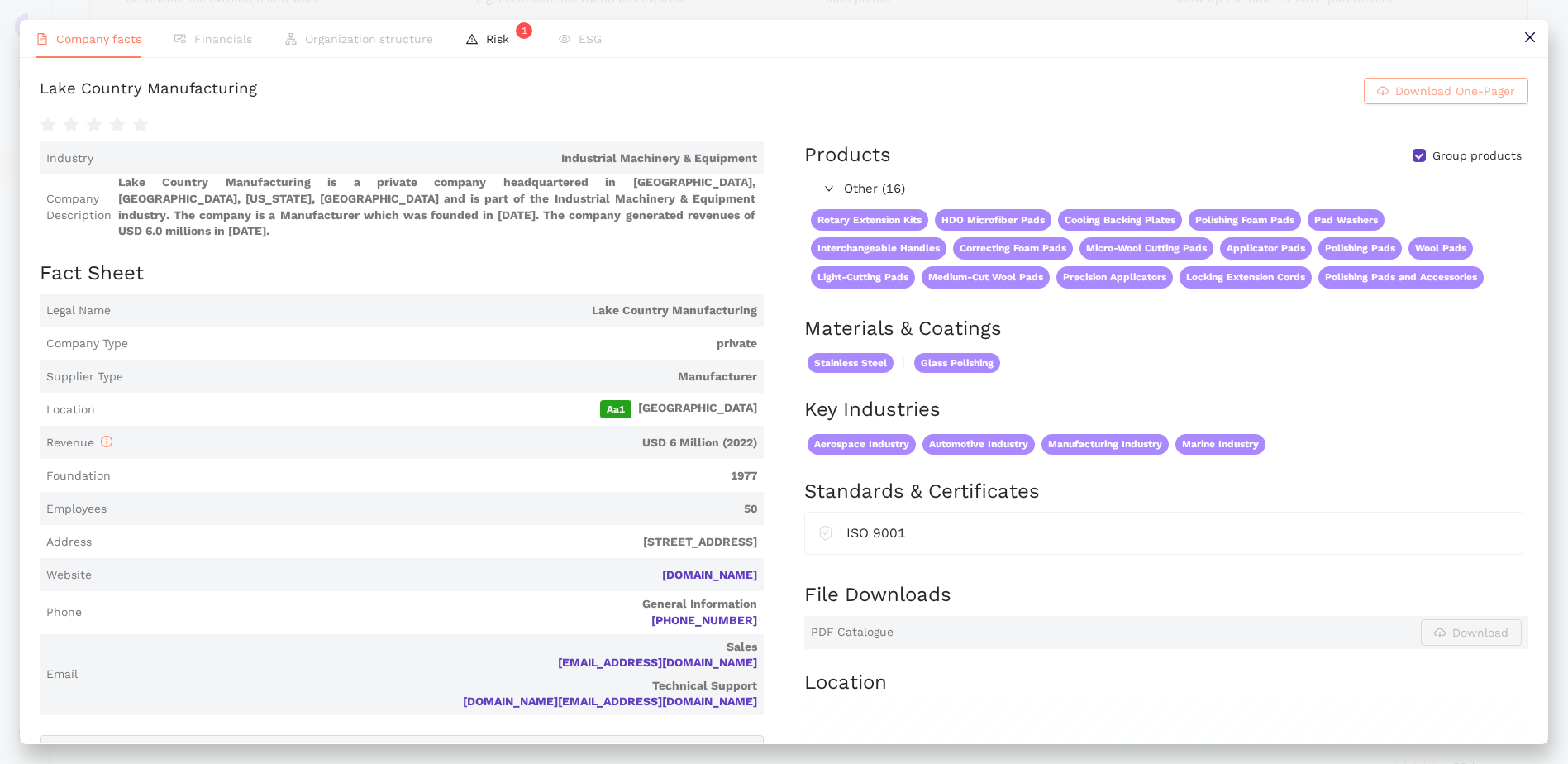
click at [1443, 94] on span "Download One-Pager" at bounding box center [1455, 90] width 119 height 18
drag, startPoint x: 1532, startPoint y: 42, endPoint x: 618, endPoint y: 266, distance: 941.0
click at [1532, 42] on icon "close" at bounding box center [1530, 37] width 13 height 13
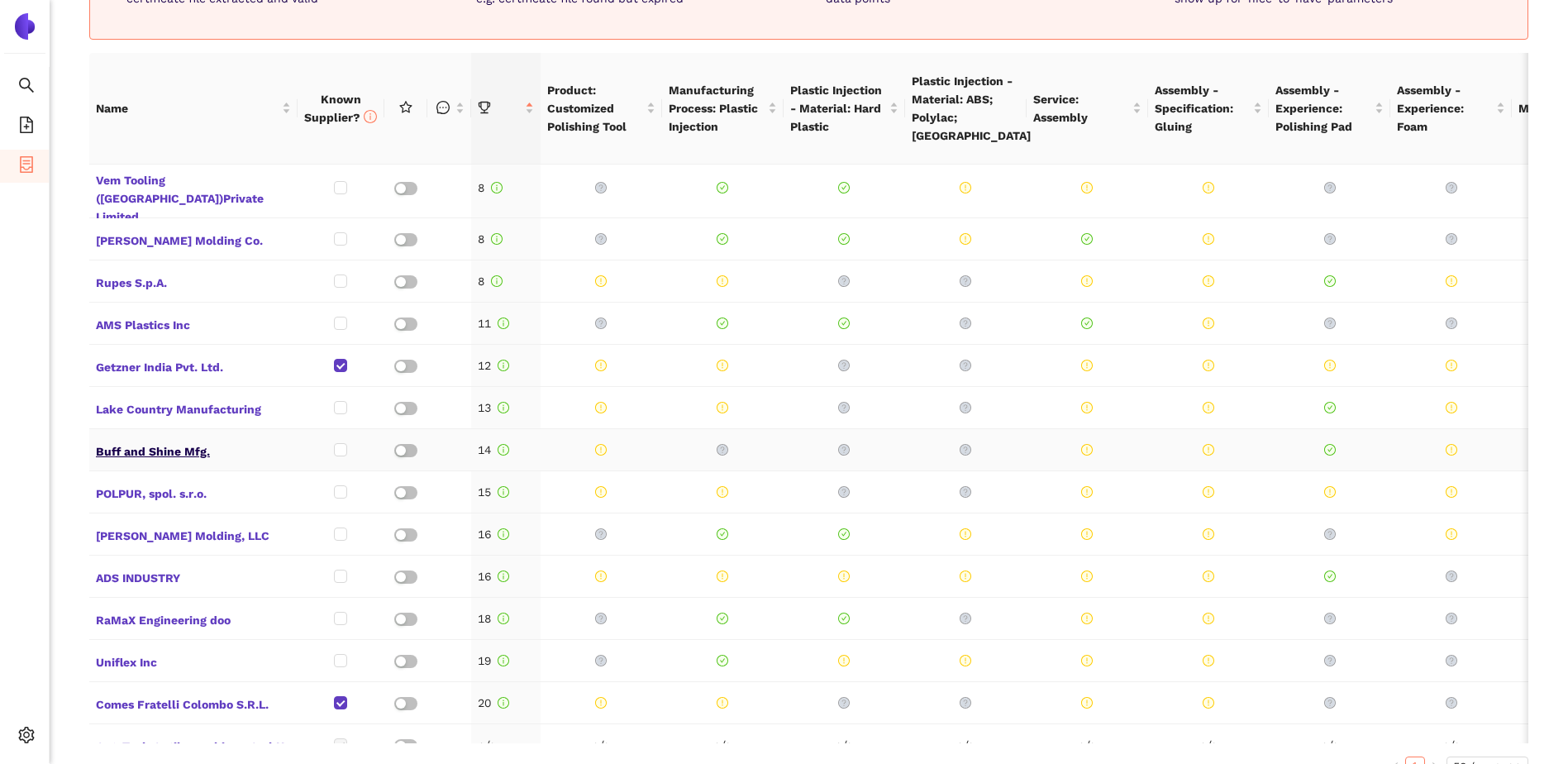
click at [132, 439] on span "Buff and Shine Mfg." at bounding box center [193, 449] width 195 height 22
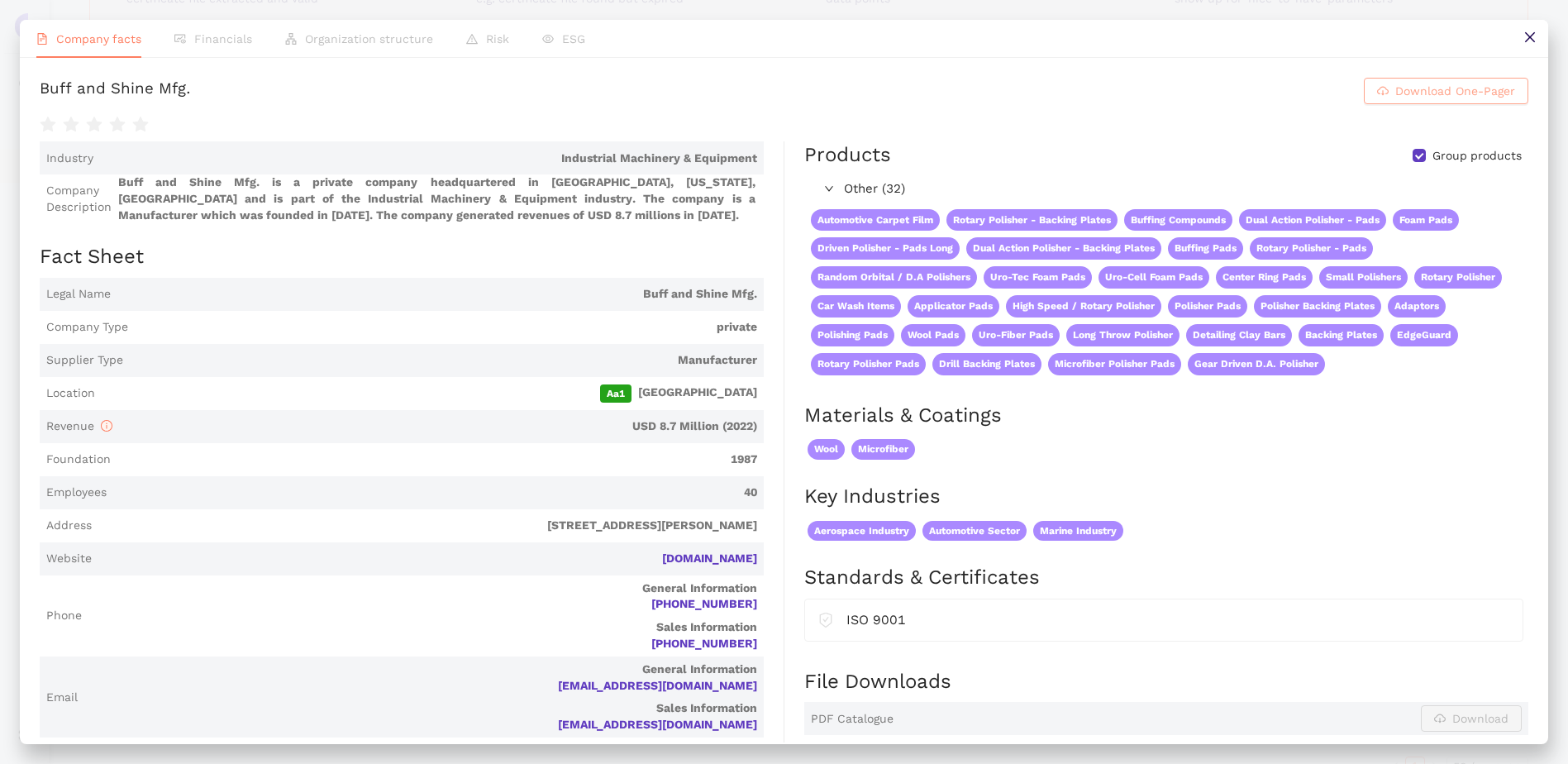
click at [1436, 94] on span "Download One-Pager" at bounding box center [1455, 90] width 119 height 18
click at [1541, 36] on button at bounding box center [1529, 38] width 37 height 37
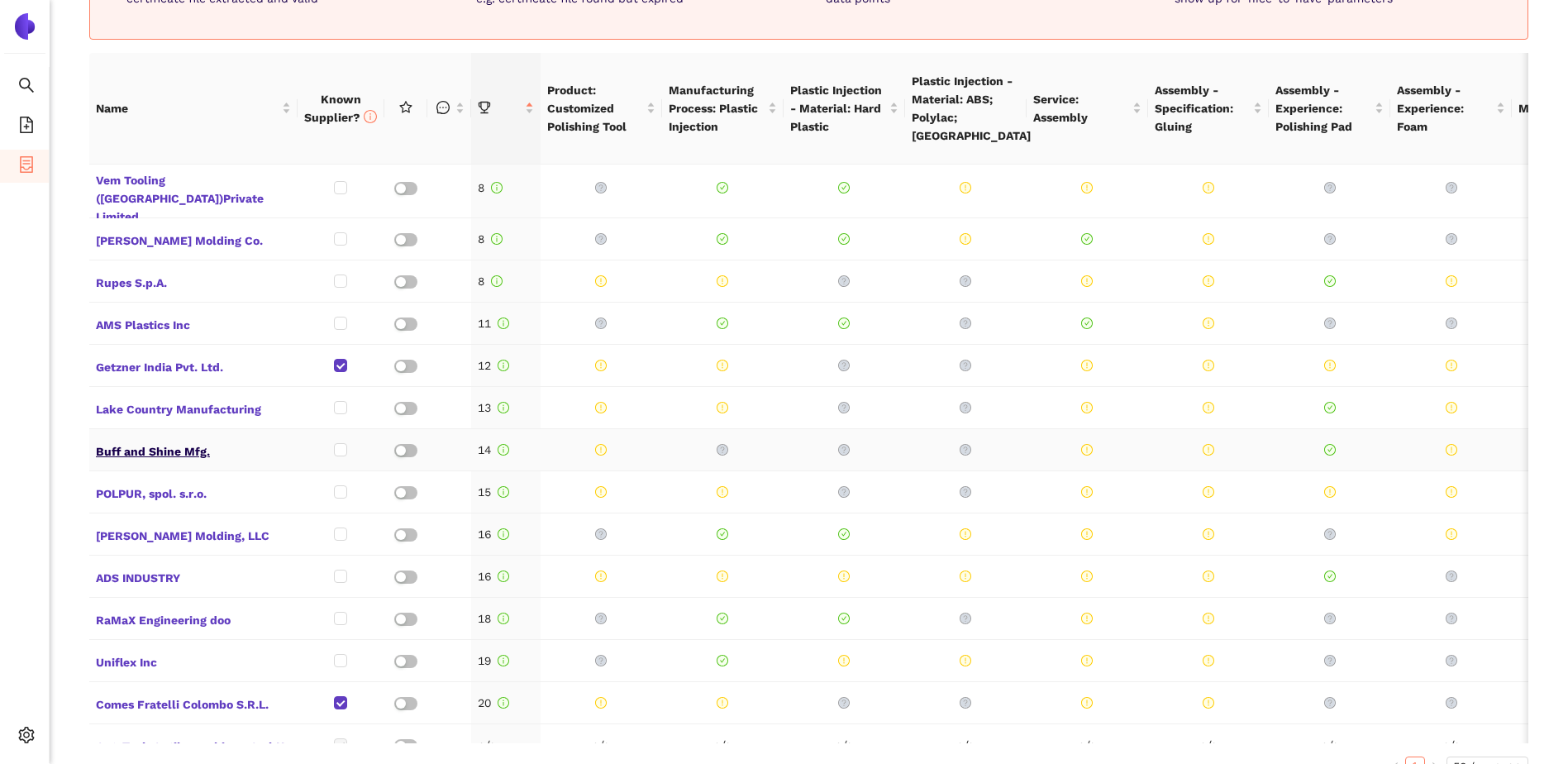
click at [165, 439] on span "Buff and Shine Mfg." at bounding box center [193, 449] width 195 height 22
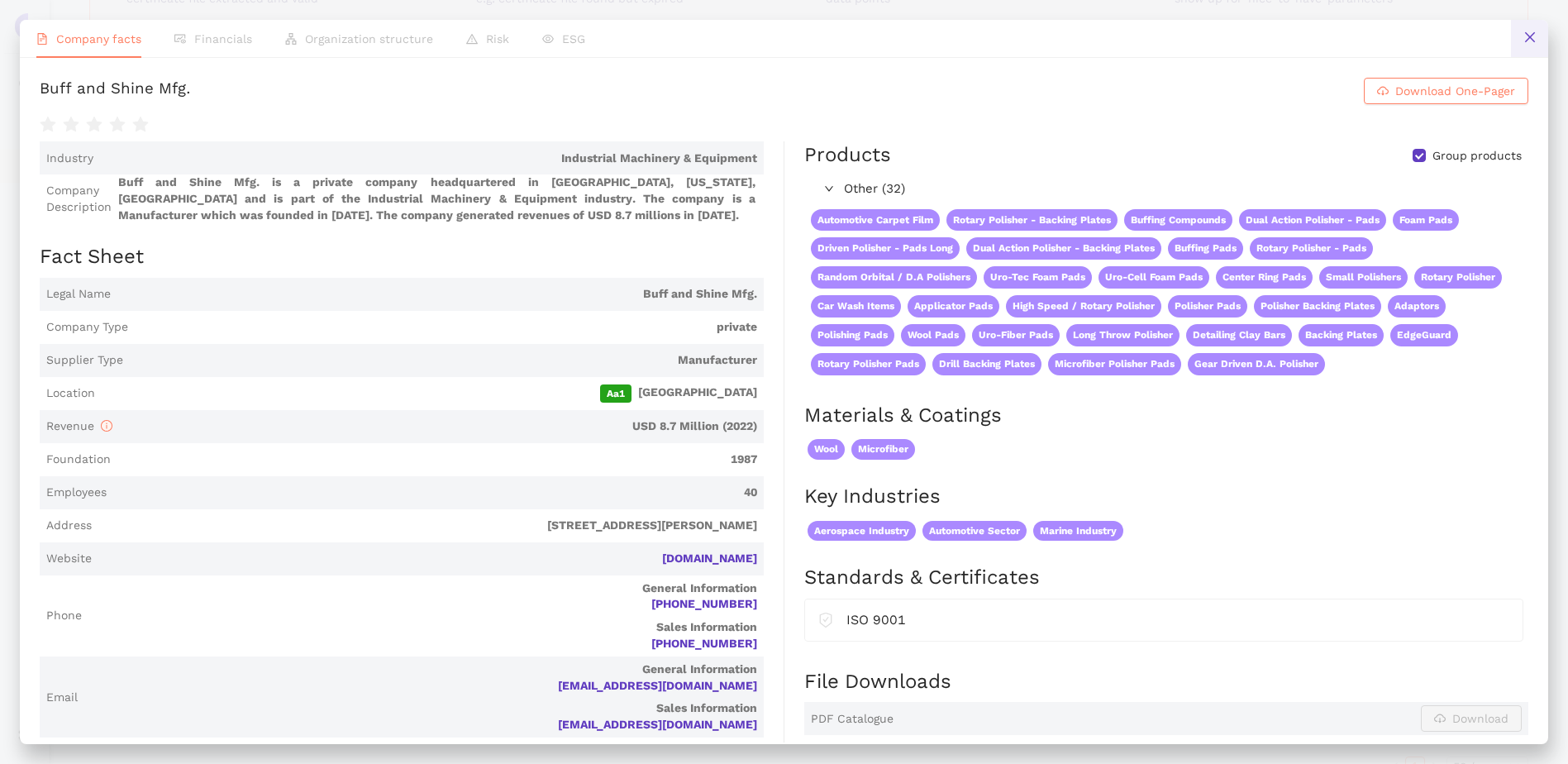
click at [1523, 42] on icon "close" at bounding box center [1530, 37] width 13 height 13
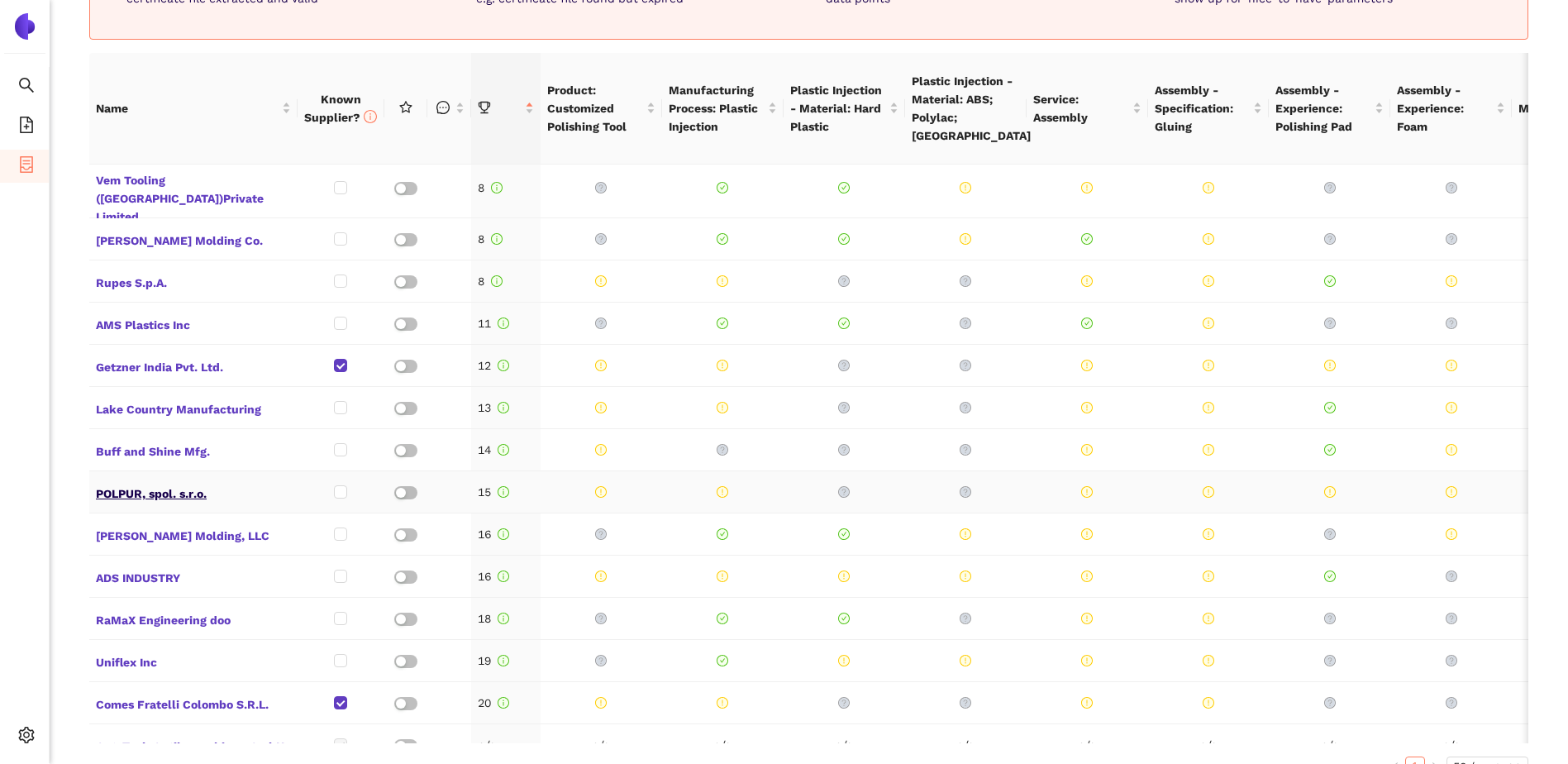
click at [145, 481] on span "POLPUR, spol. s.r.o." at bounding box center [193, 491] width 195 height 22
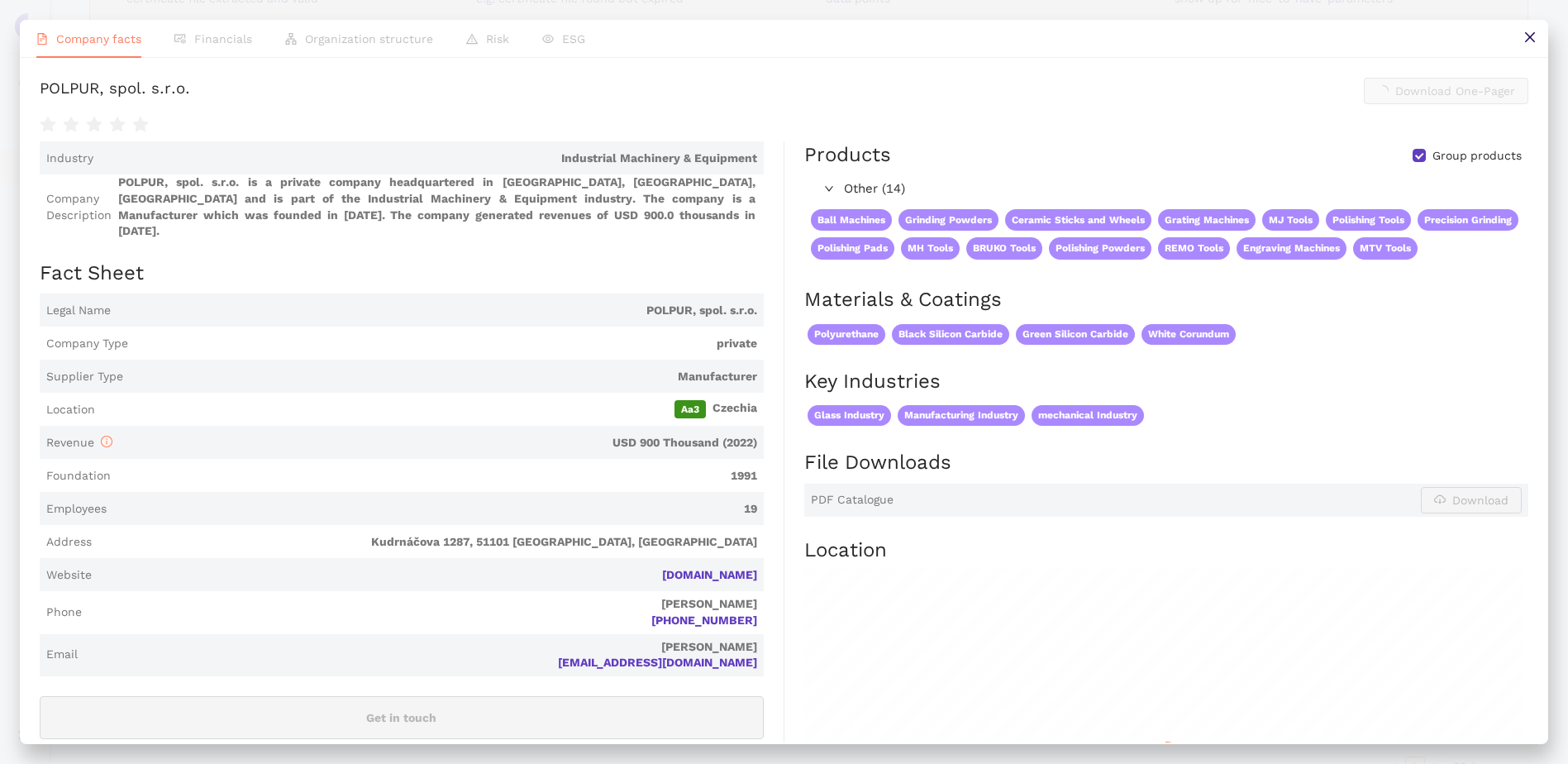
scroll to position [851, 0]
click at [1455, 94] on span "Download One-Pager" at bounding box center [1455, 90] width 119 height 18
drag, startPoint x: 1537, startPoint y: 39, endPoint x: 687, endPoint y: 290, distance: 886.3
click at [1537, 39] on button at bounding box center [1529, 38] width 37 height 37
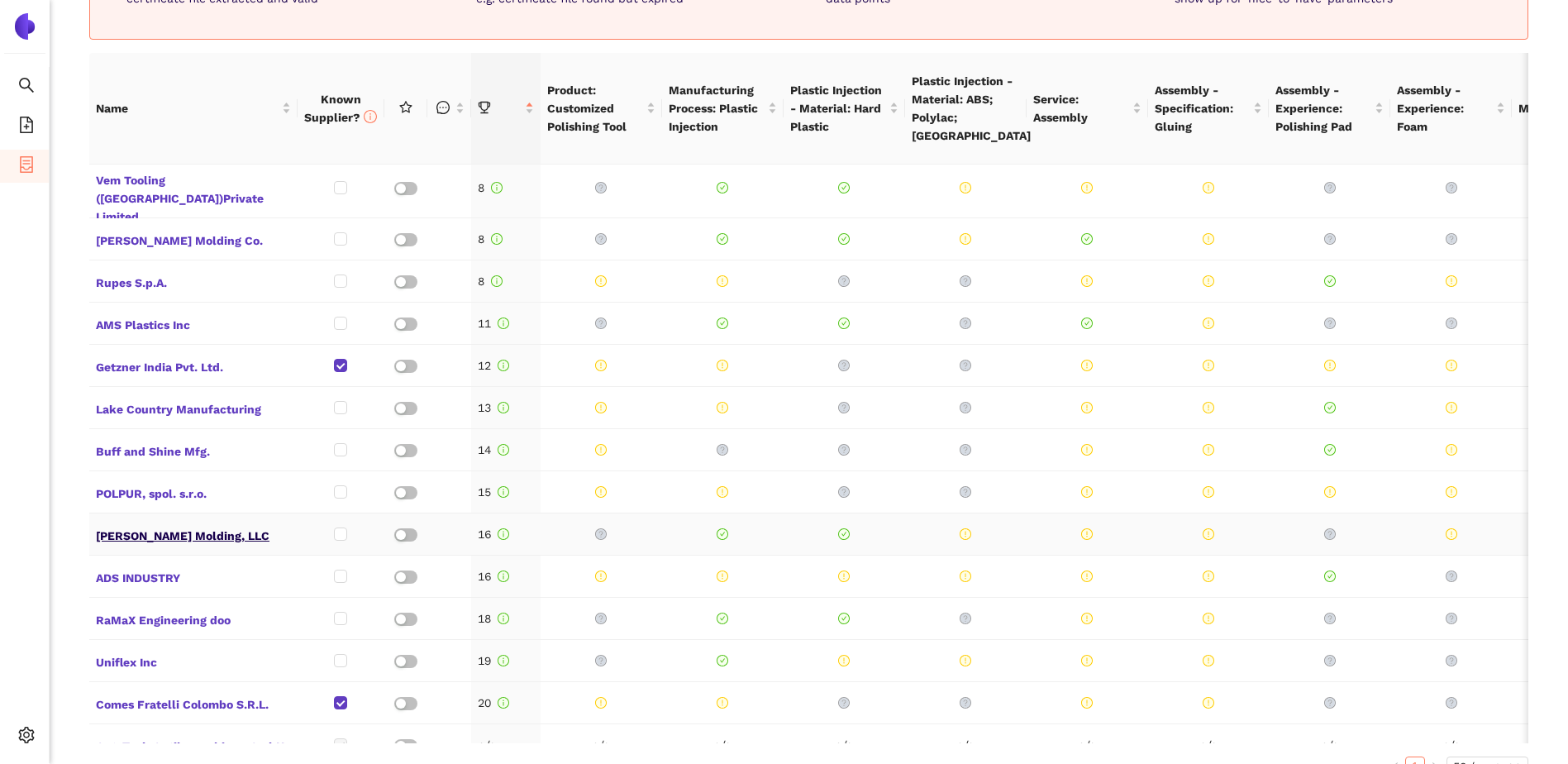
click at [156, 523] on span "[PERSON_NAME] Molding, LLC" at bounding box center [193, 534] width 195 height 22
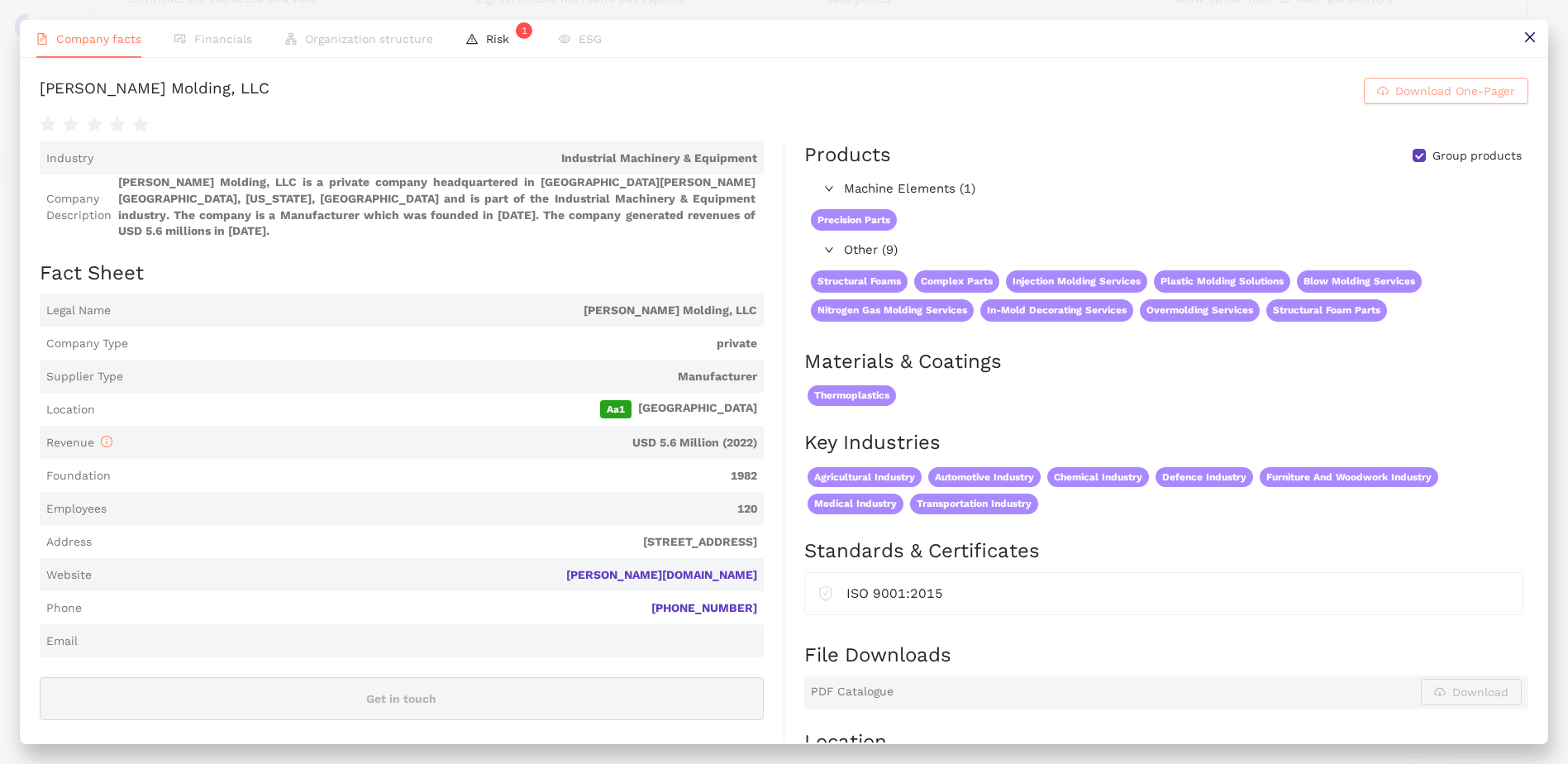
click at [1475, 88] on span "Download One-Pager" at bounding box center [1455, 90] width 119 height 18
drag, startPoint x: 1533, startPoint y: 38, endPoint x: 1112, endPoint y: 170, distance: 441.2
click at [1533, 38] on icon "close" at bounding box center [1530, 37] width 13 height 13
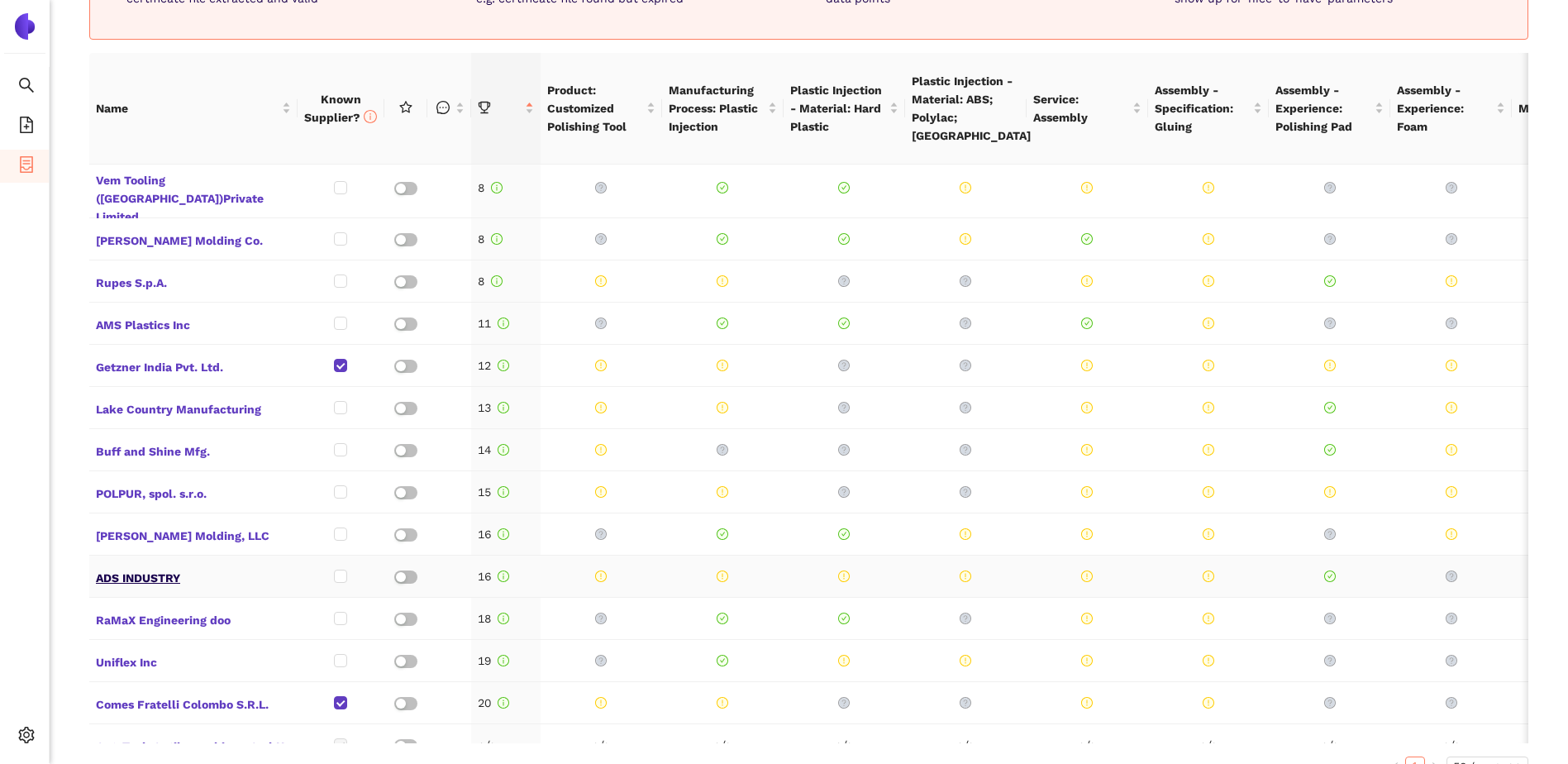
click at [155, 565] on span "ADS INDUSTRY" at bounding box center [193, 575] width 195 height 22
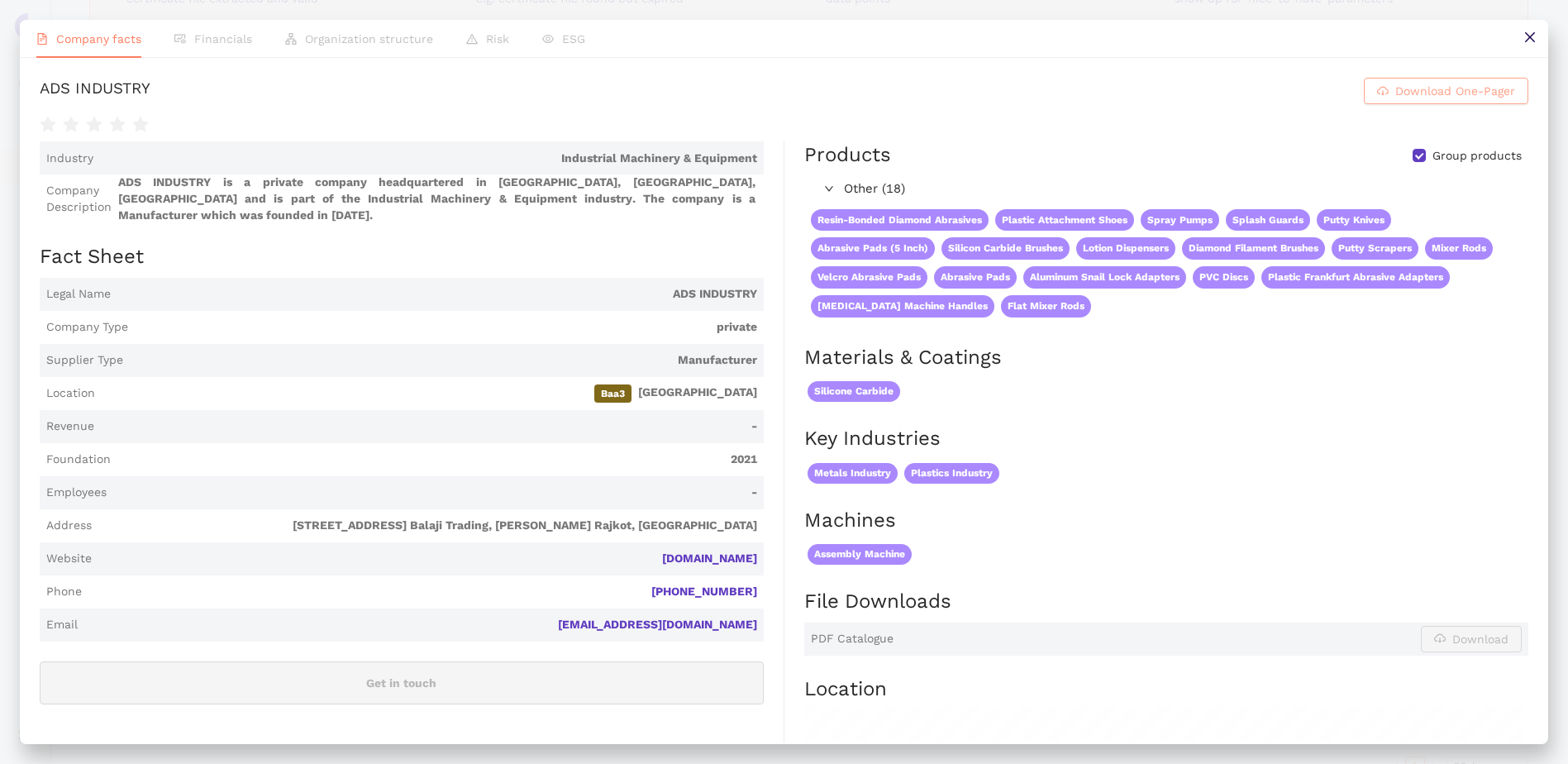
click at [1452, 88] on span "Download One-Pager" at bounding box center [1455, 90] width 119 height 18
click at [1537, 39] on button at bounding box center [1529, 38] width 37 height 37
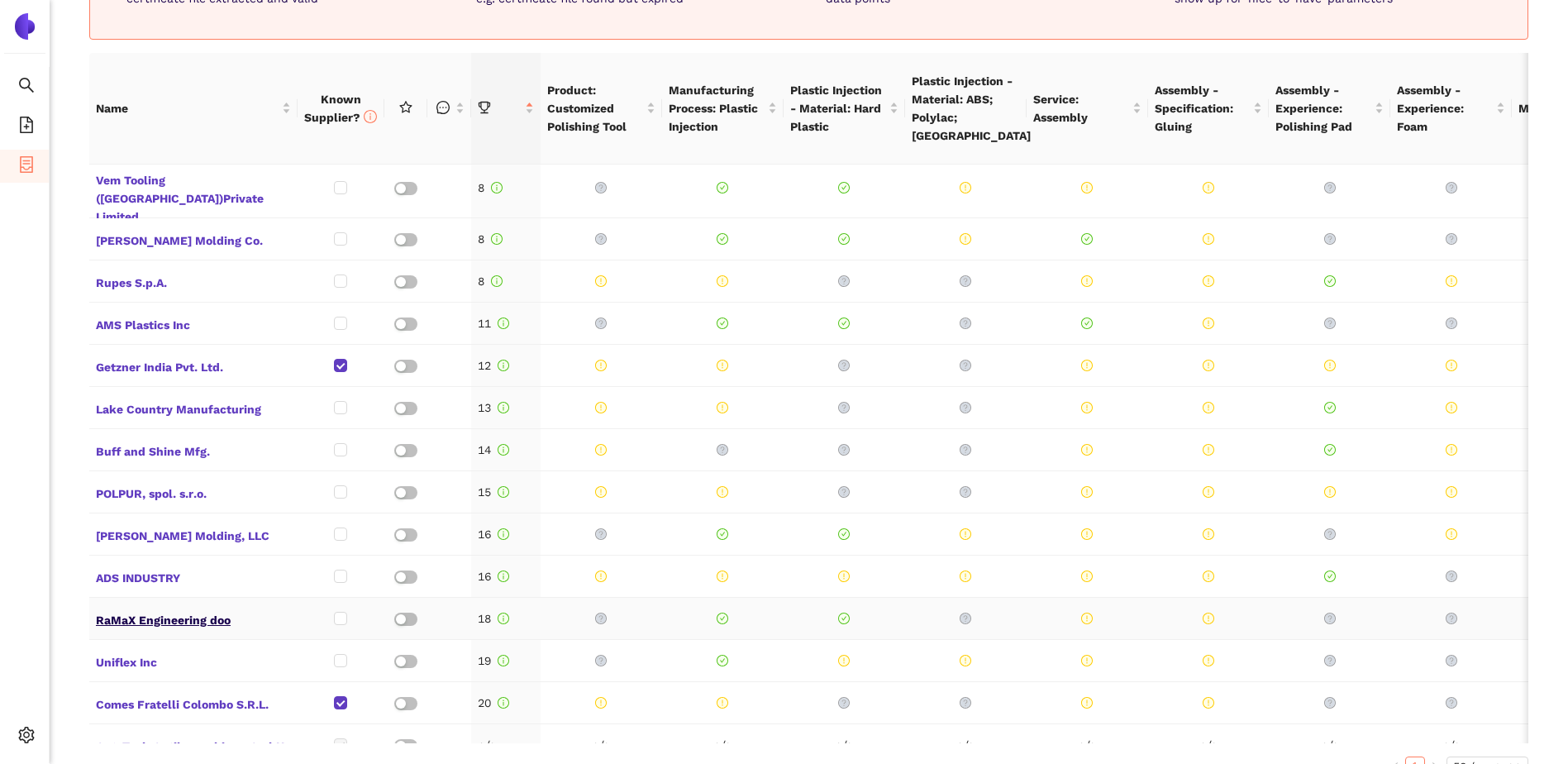
click at [159, 608] on span "RaMaX Engineering doo" at bounding box center [193, 618] width 195 height 22
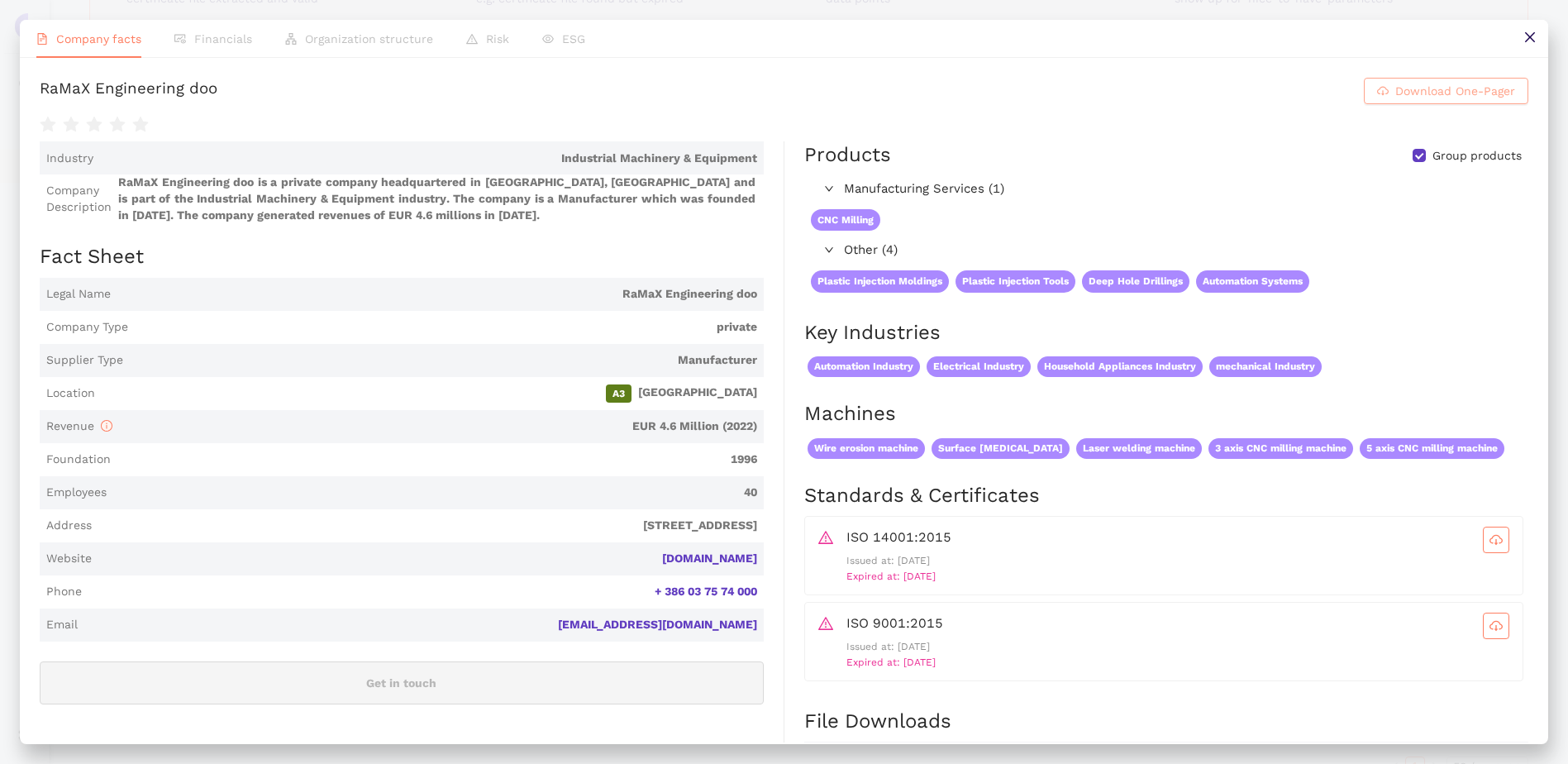
click at [1424, 93] on span "Download One-Pager" at bounding box center [1455, 90] width 119 height 18
drag, startPoint x: 1541, startPoint y: 38, endPoint x: 1218, endPoint y: 195, distance: 359.1
click at [1541, 38] on button at bounding box center [1529, 38] width 37 height 37
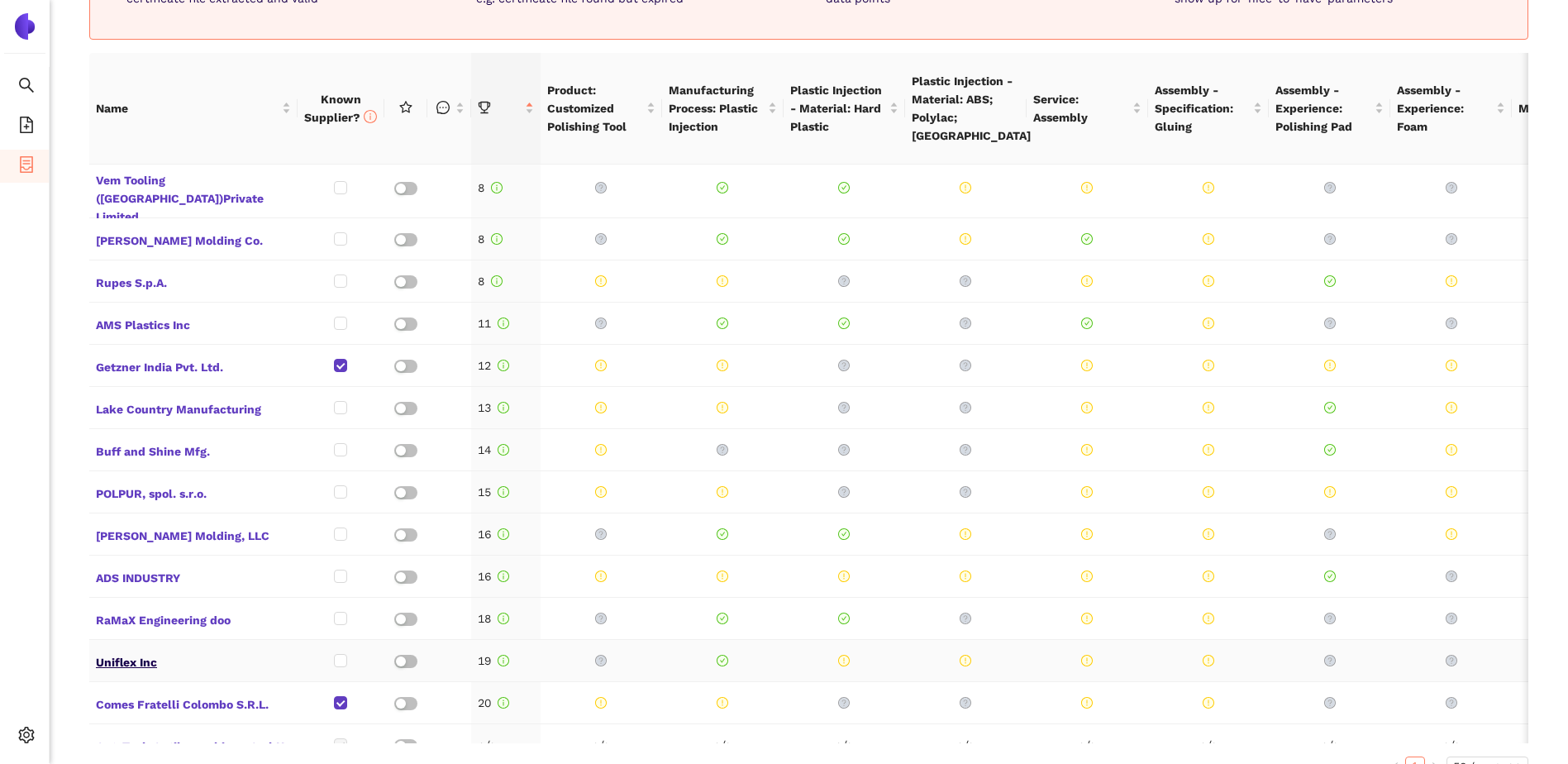
click at [136, 649] on span "Uniflex Inc" at bounding box center [193, 660] width 195 height 22
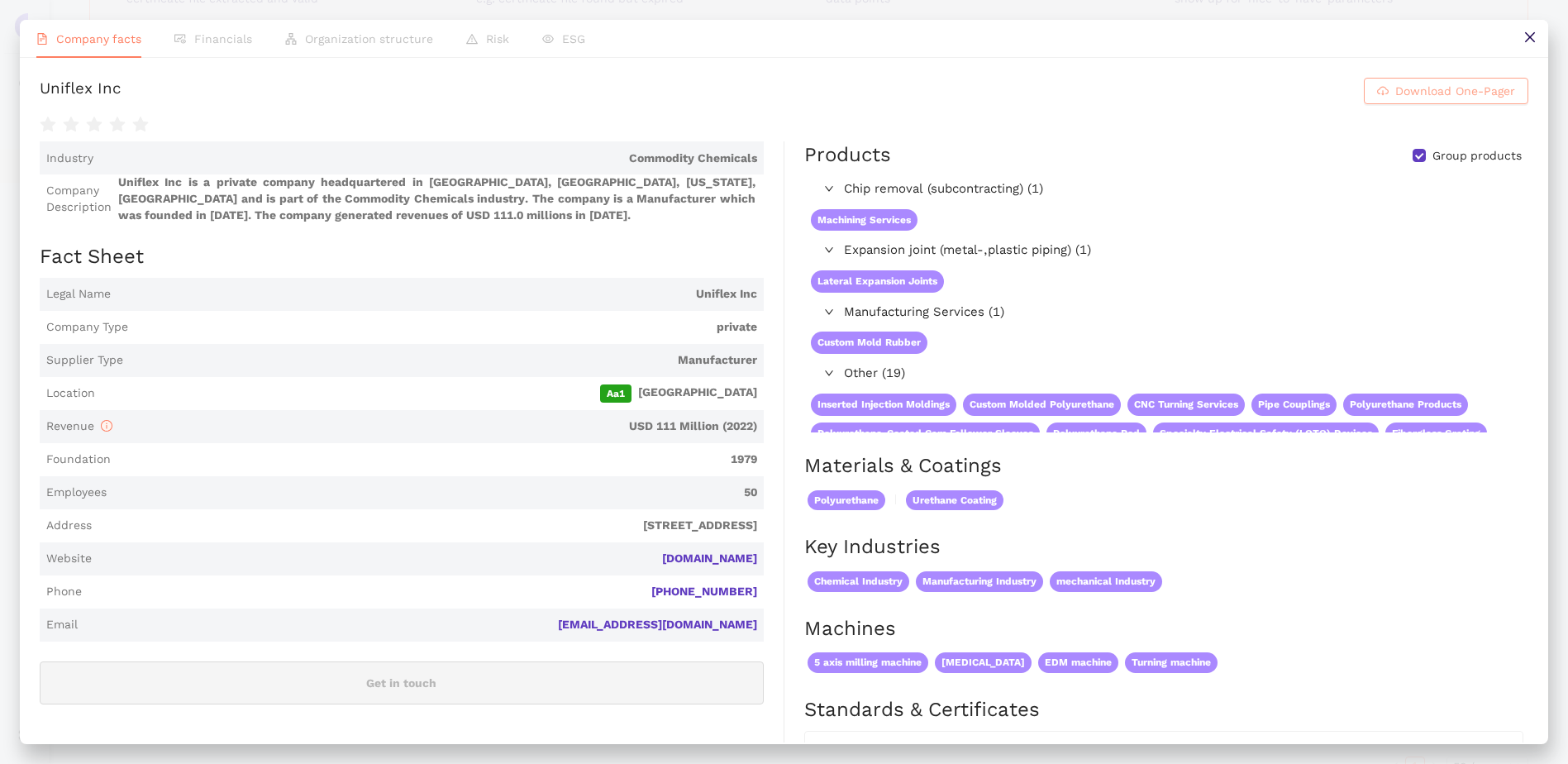
click at [1413, 89] on span "Download One-Pager" at bounding box center [1455, 90] width 119 height 18
drag, startPoint x: 1539, startPoint y: 37, endPoint x: 148, endPoint y: 674, distance: 1529.9
click at [1539, 37] on button at bounding box center [1529, 38] width 37 height 37
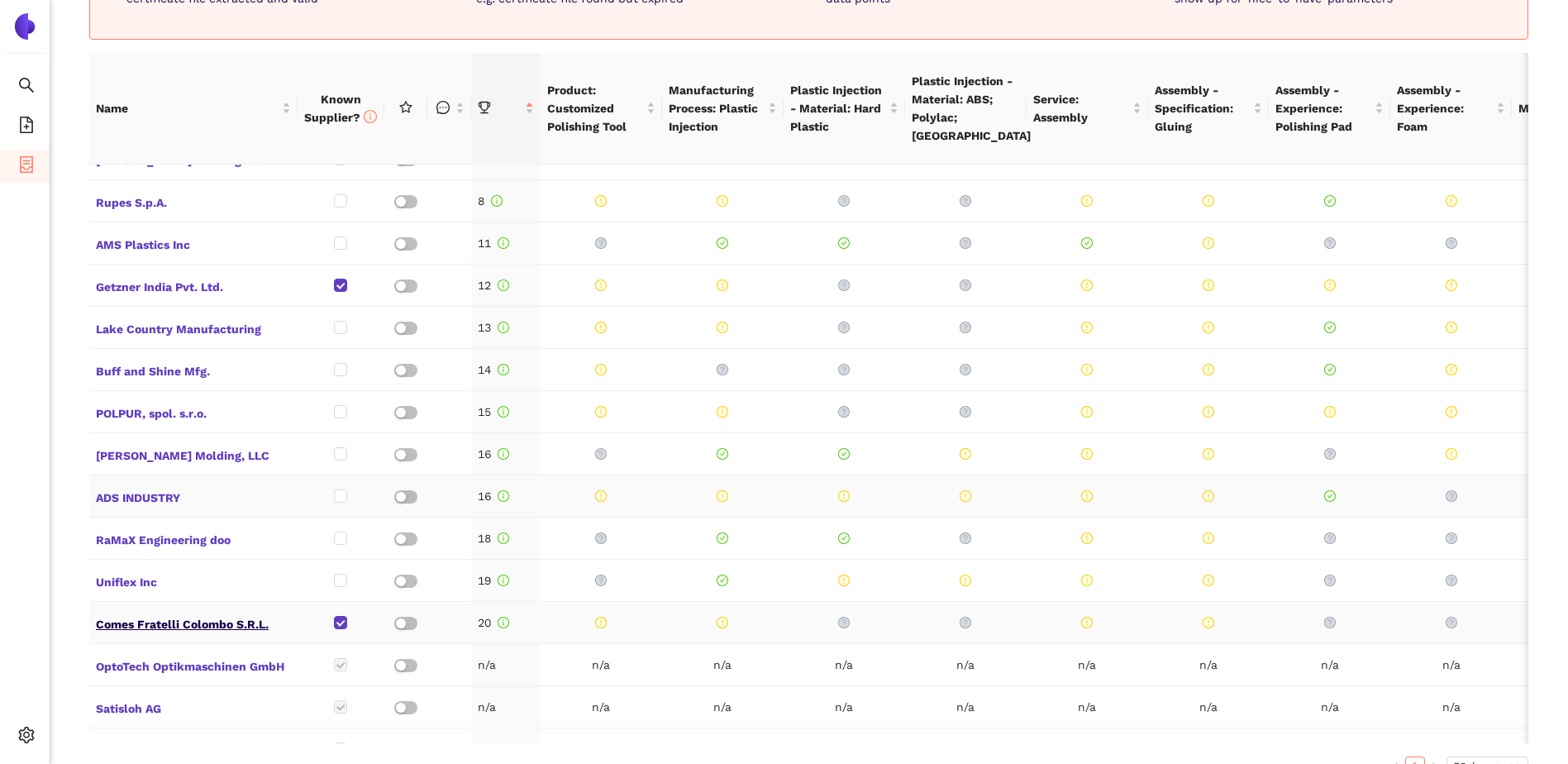
scroll to position [384, 0]
click at [176, 609] on span "Comes Fratelli Colombo S.R.L." at bounding box center [193, 620] width 195 height 22
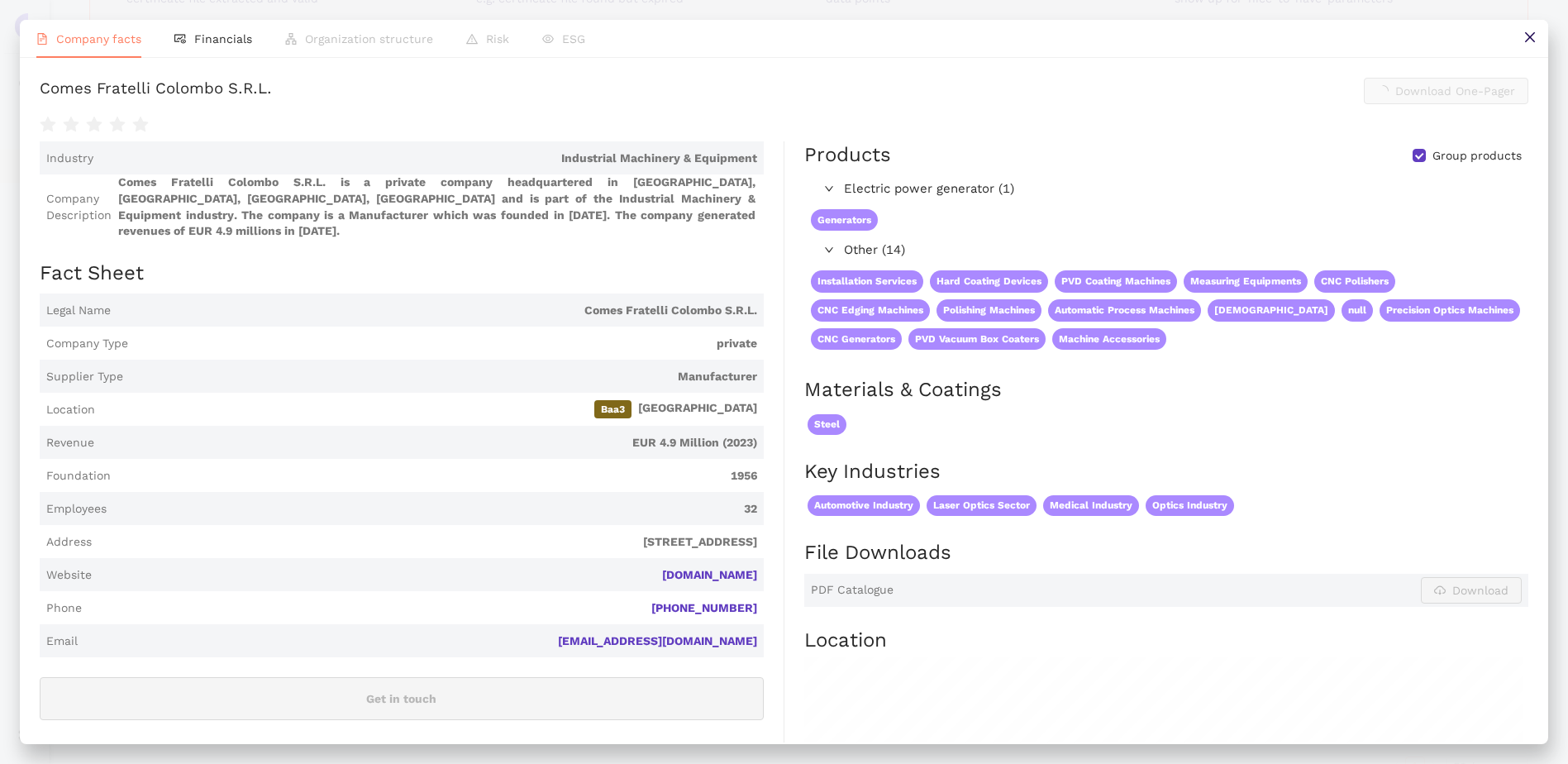
scroll to position [851, 0]
click at [1472, 90] on span "Download One-Pager" at bounding box center [1455, 90] width 119 height 18
drag, startPoint x: 1537, startPoint y: 37, endPoint x: 811, endPoint y: 429, distance: 825.1
click at [1537, 37] on button at bounding box center [1529, 38] width 37 height 37
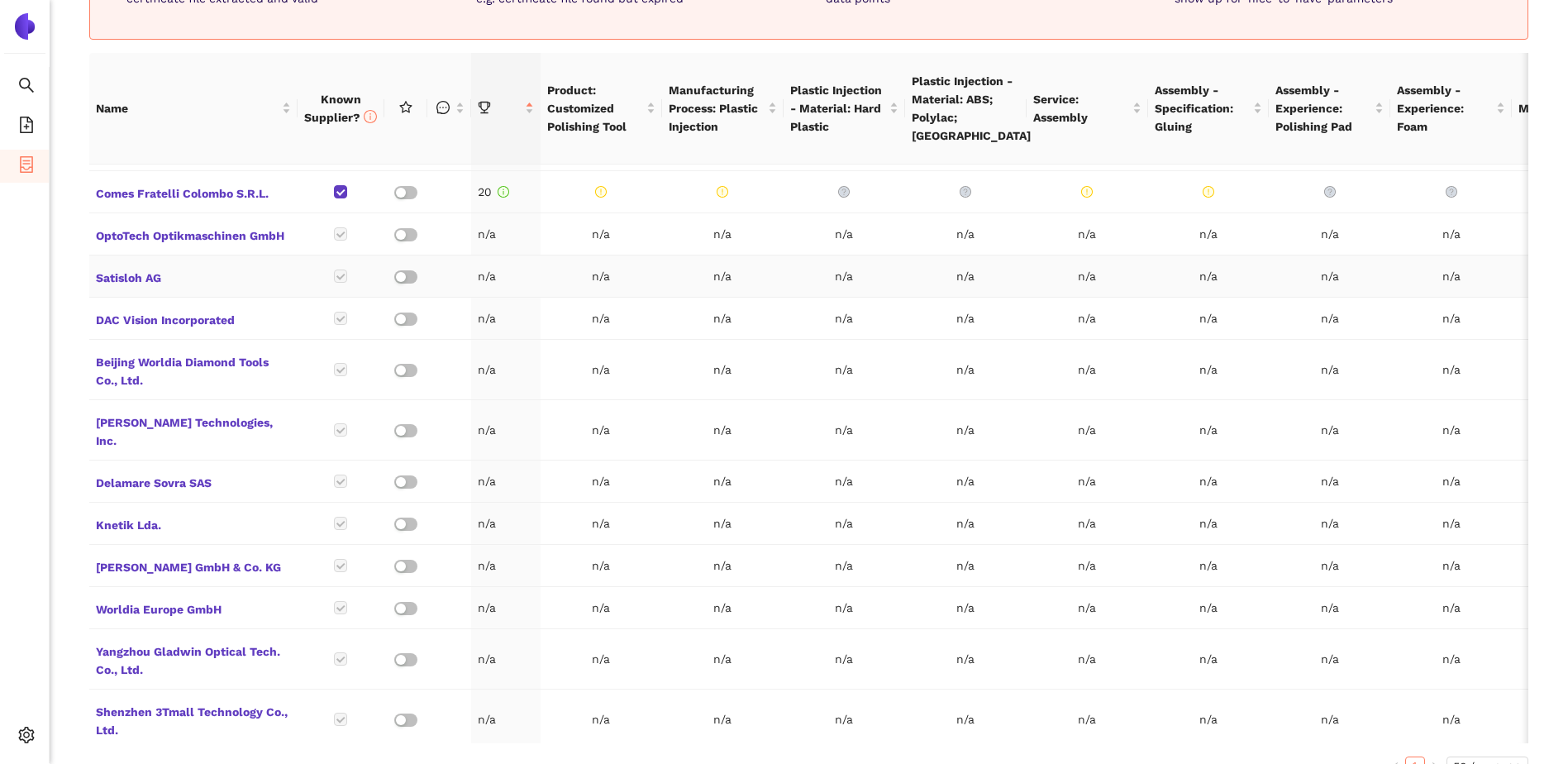
scroll to position [813, 0]
